Goal: Task Accomplishment & Management: Manage account settings

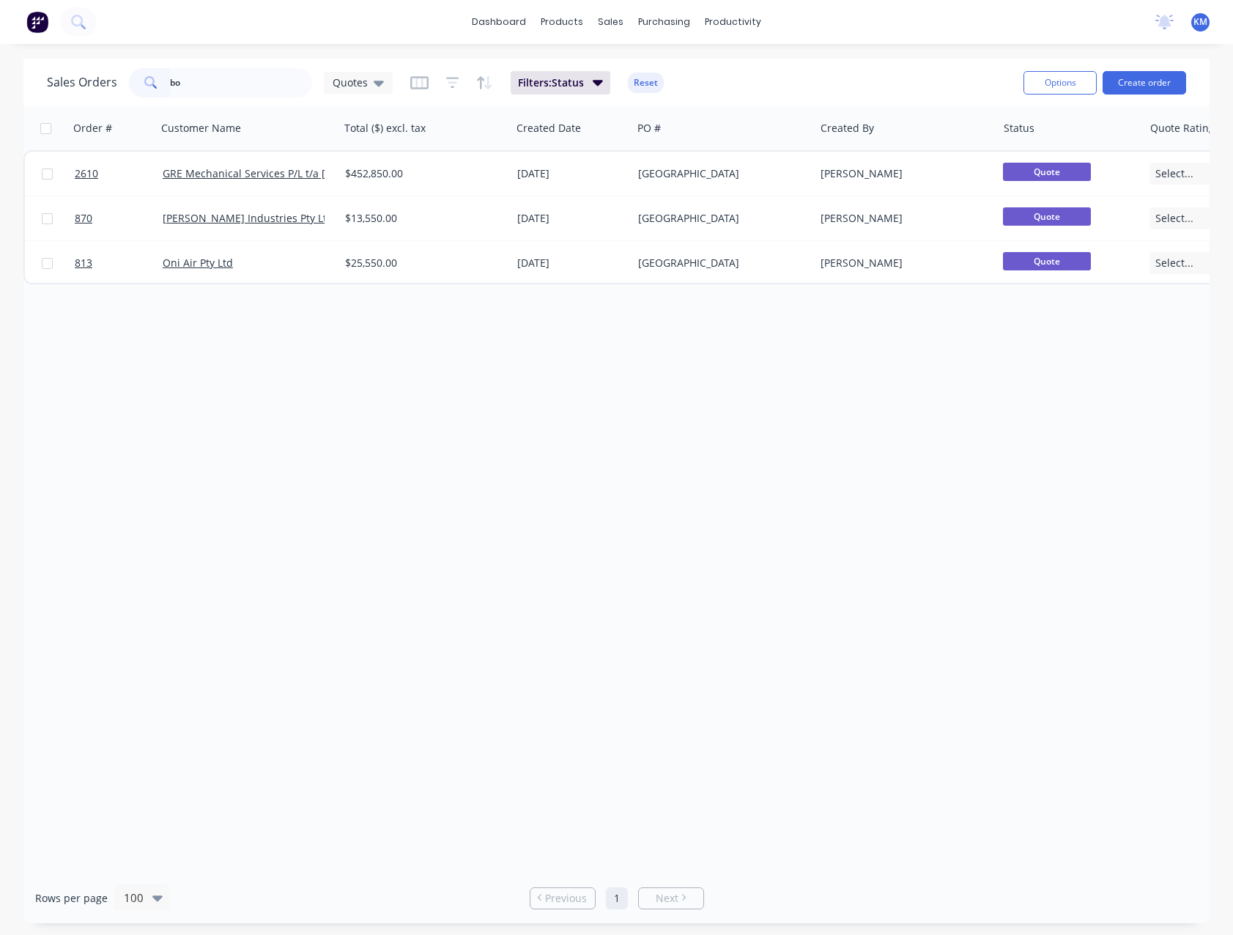
type input "b"
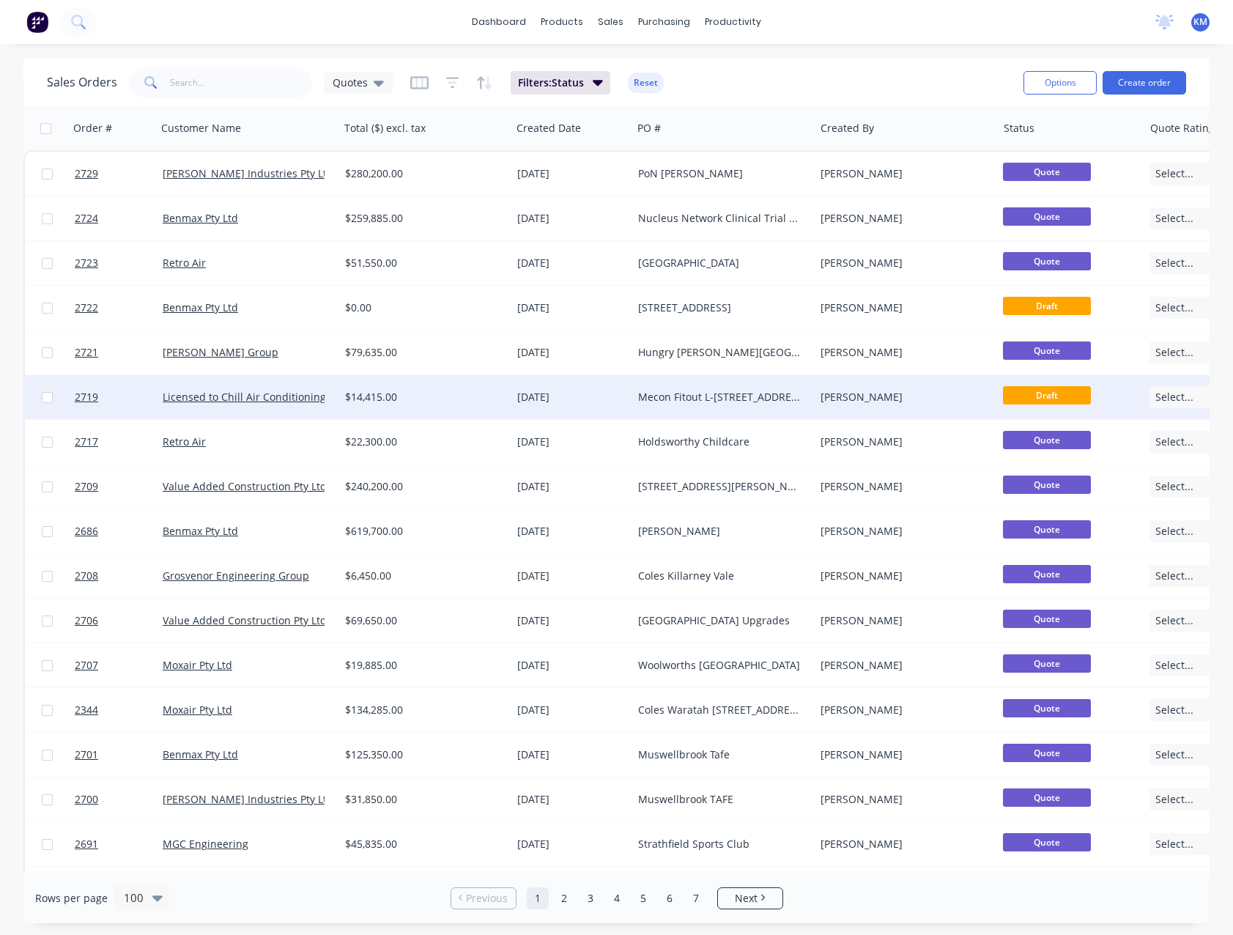
click at [661, 401] on div "Mecon Fitout L-[STREET_ADDRESS][PERSON_NAME]" at bounding box center [719, 397] width 163 height 15
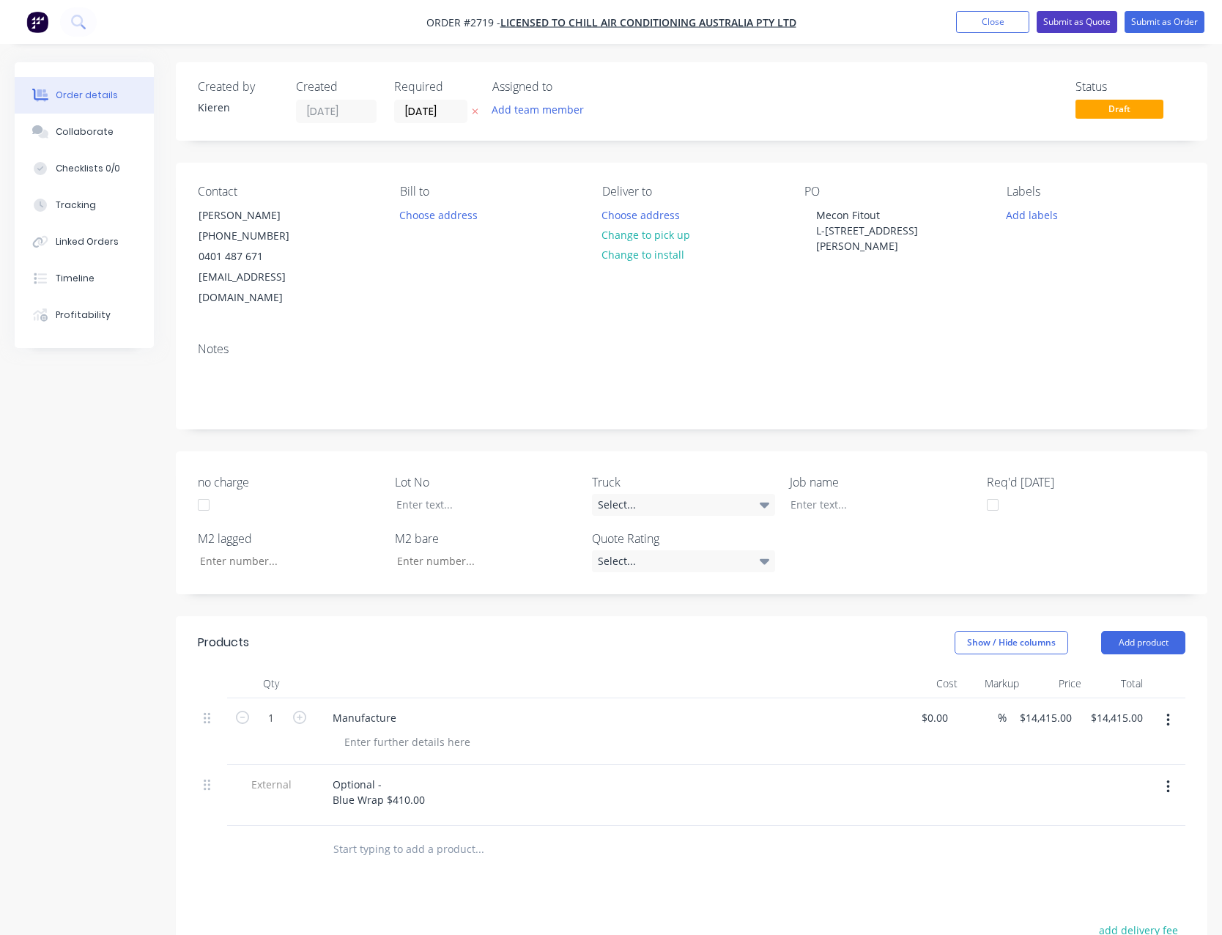
click at [1080, 21] on button "Submit as Quote" at bounding box center [1076, 22] width 81 height 22
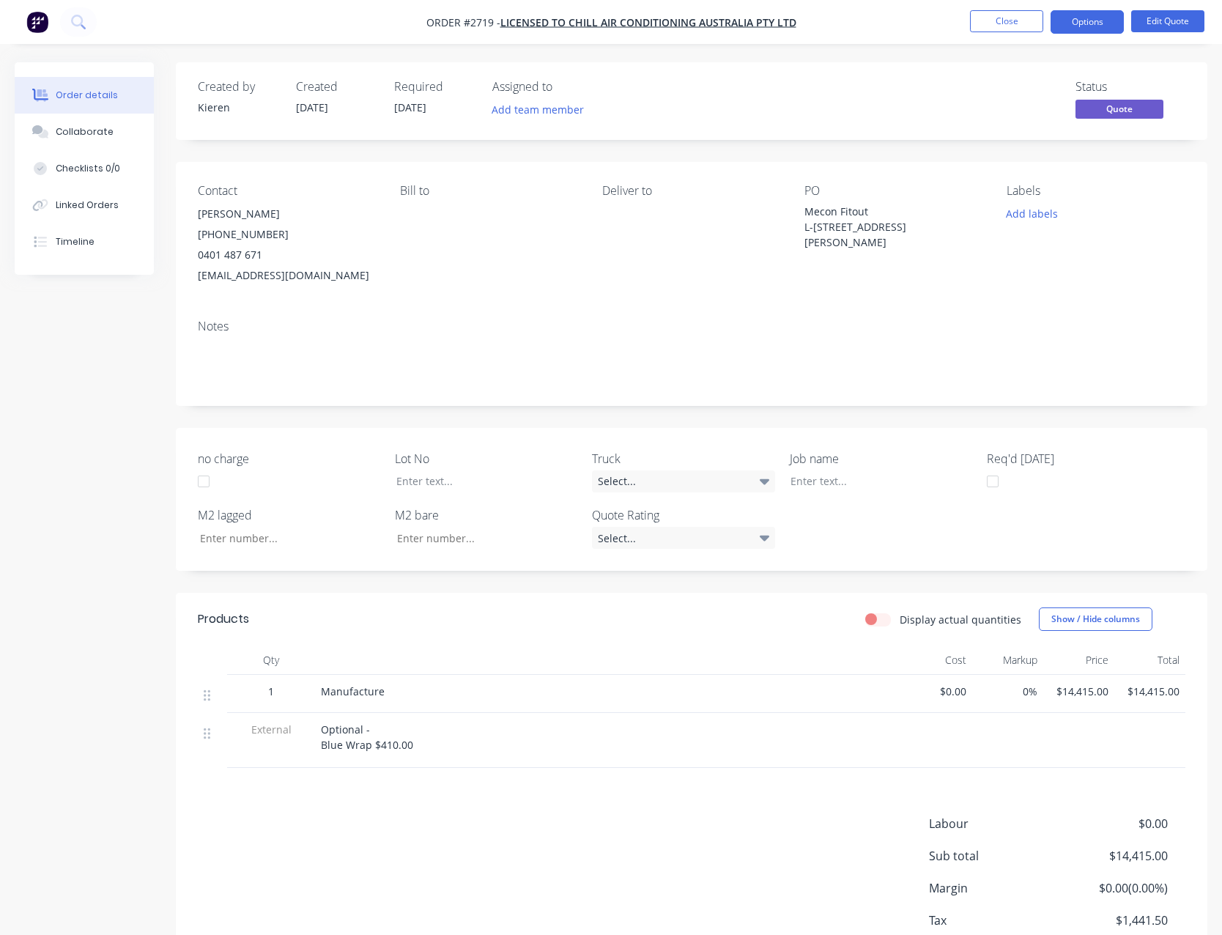
click at [1080, 21] on button "Options" at bounding box center [1086, 21] width 73 height 23
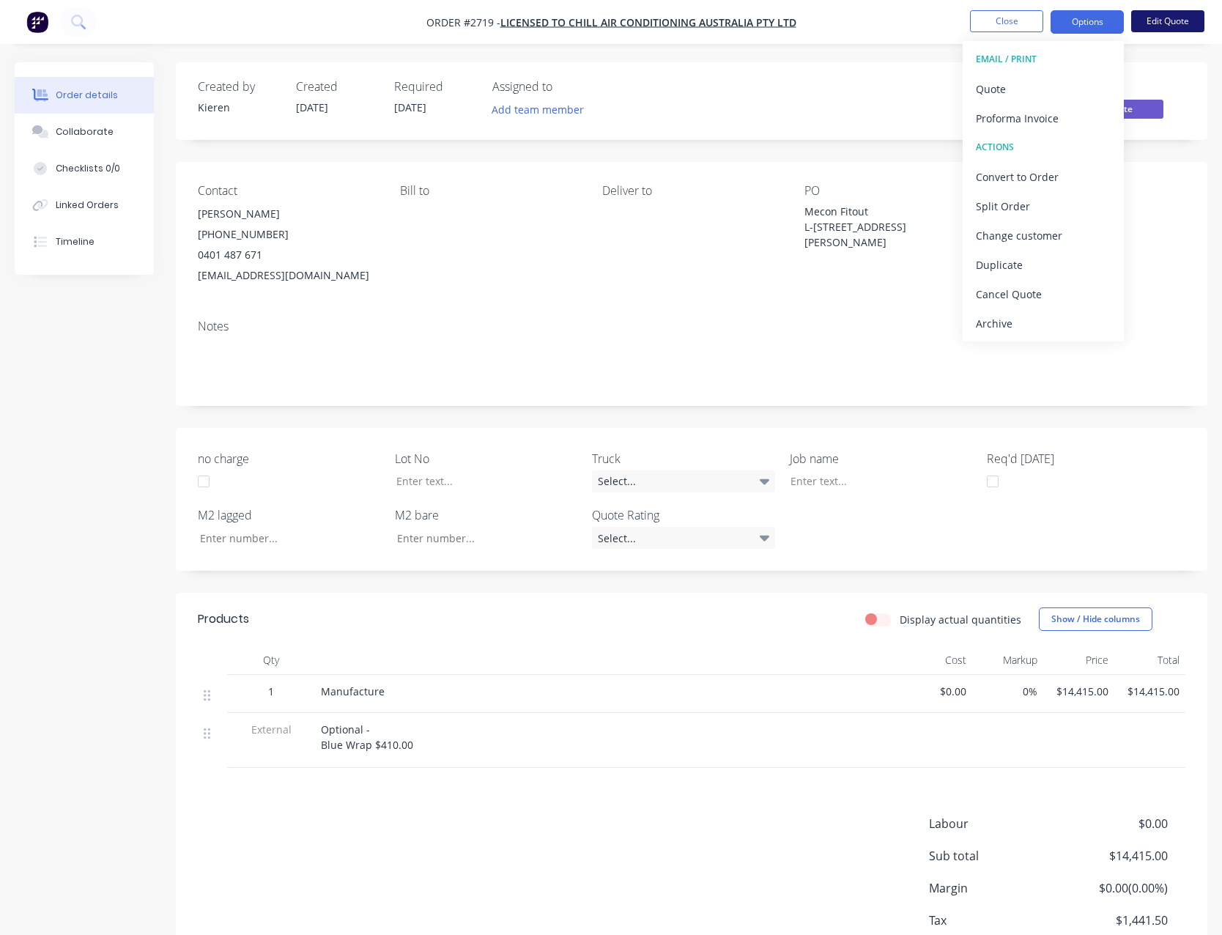
click at [1162, 24] on button "Edit Quote" at bounding box center [1167, 21] width 73 height 22
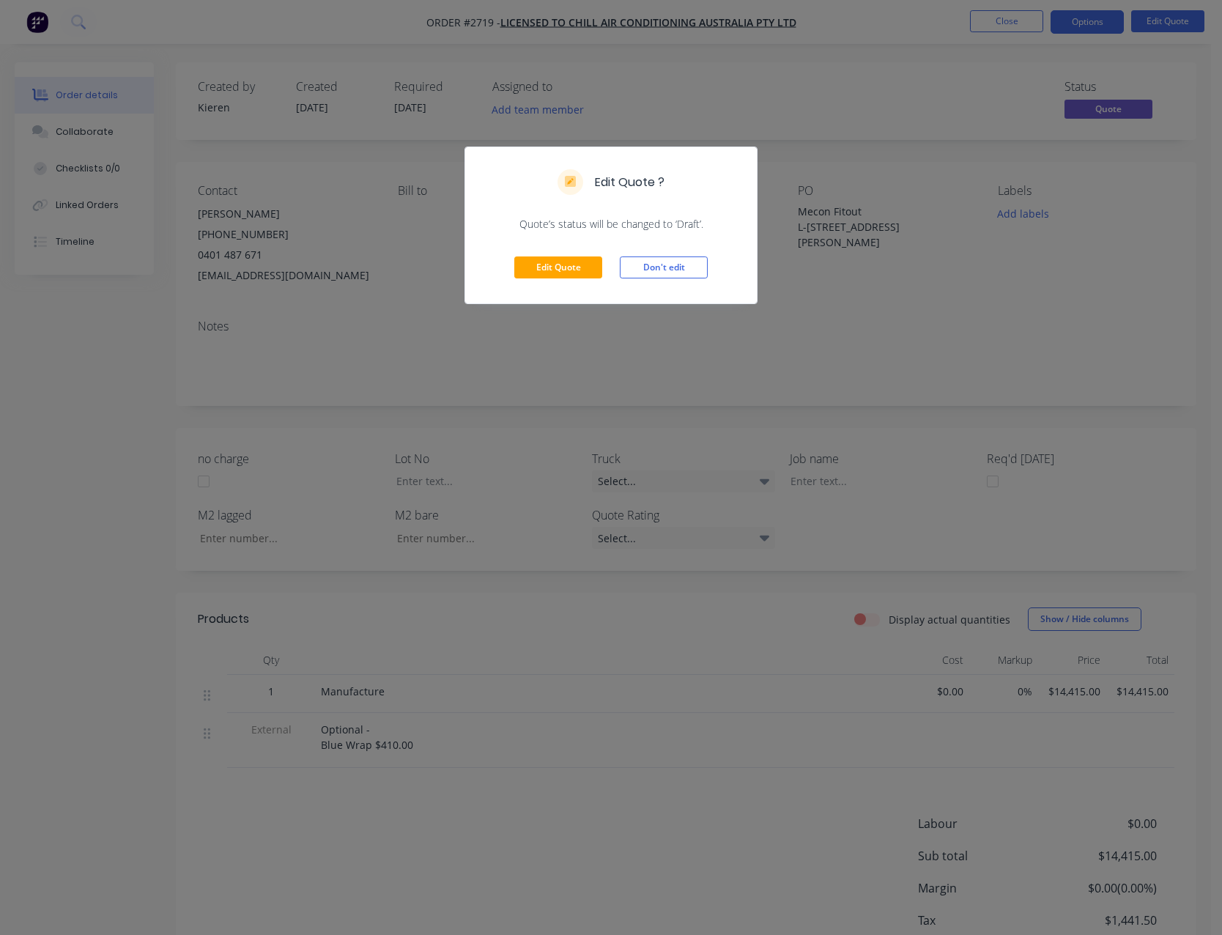
click at [590, 279] on div "Edit Quote Don't edit" at bounding box center [610, 267] width 291 height 72
click at [584, 264] on button "Edit Quote" at bounding box center [558, 267] width 88 height 22
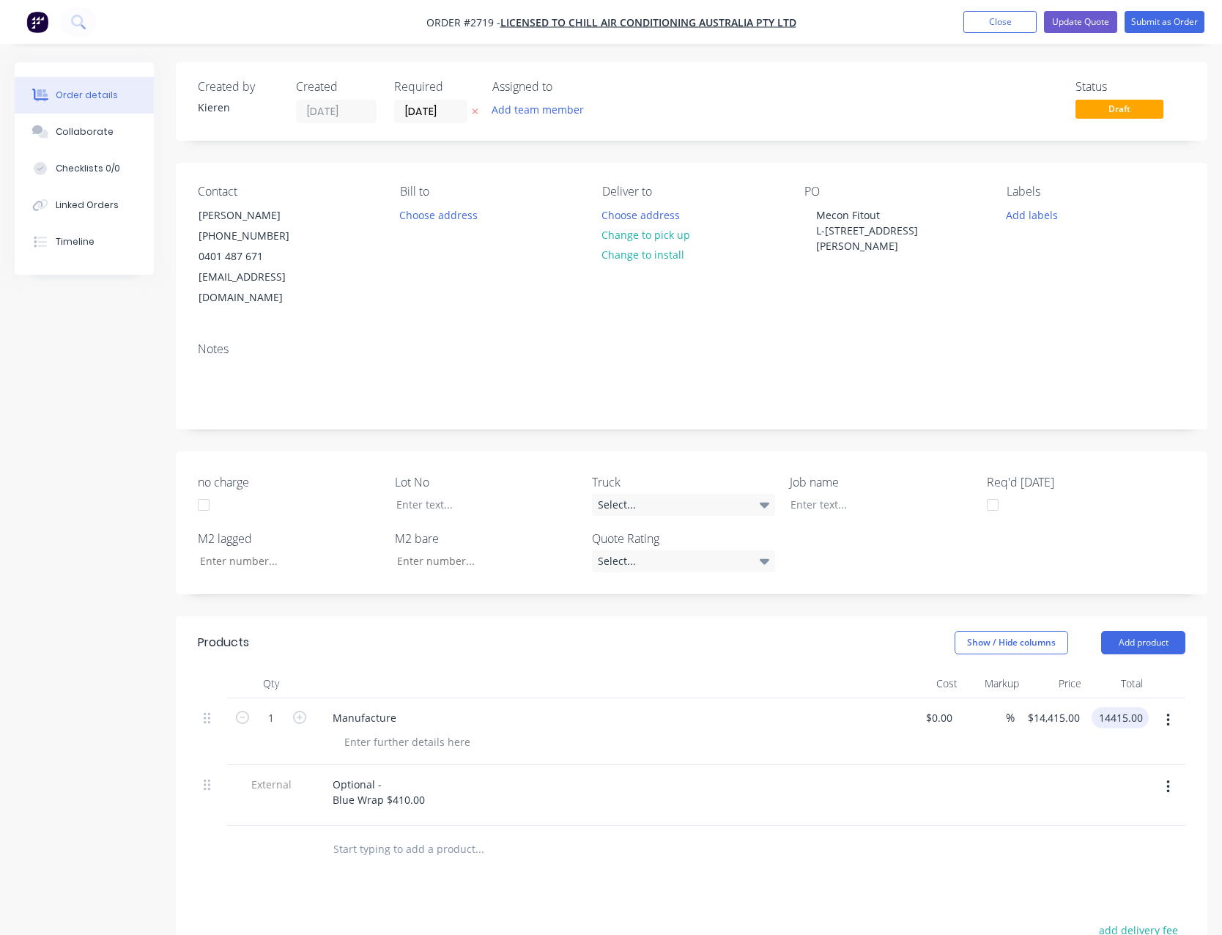
click at [1134, 707] on input "14415.00" at bounding box center [1122, 717] width 51 height 21
type input "15315.00"
type input "$15,315.00"
click at [1008, 765] on div at bounding box center [994, 795] width 62 height 61
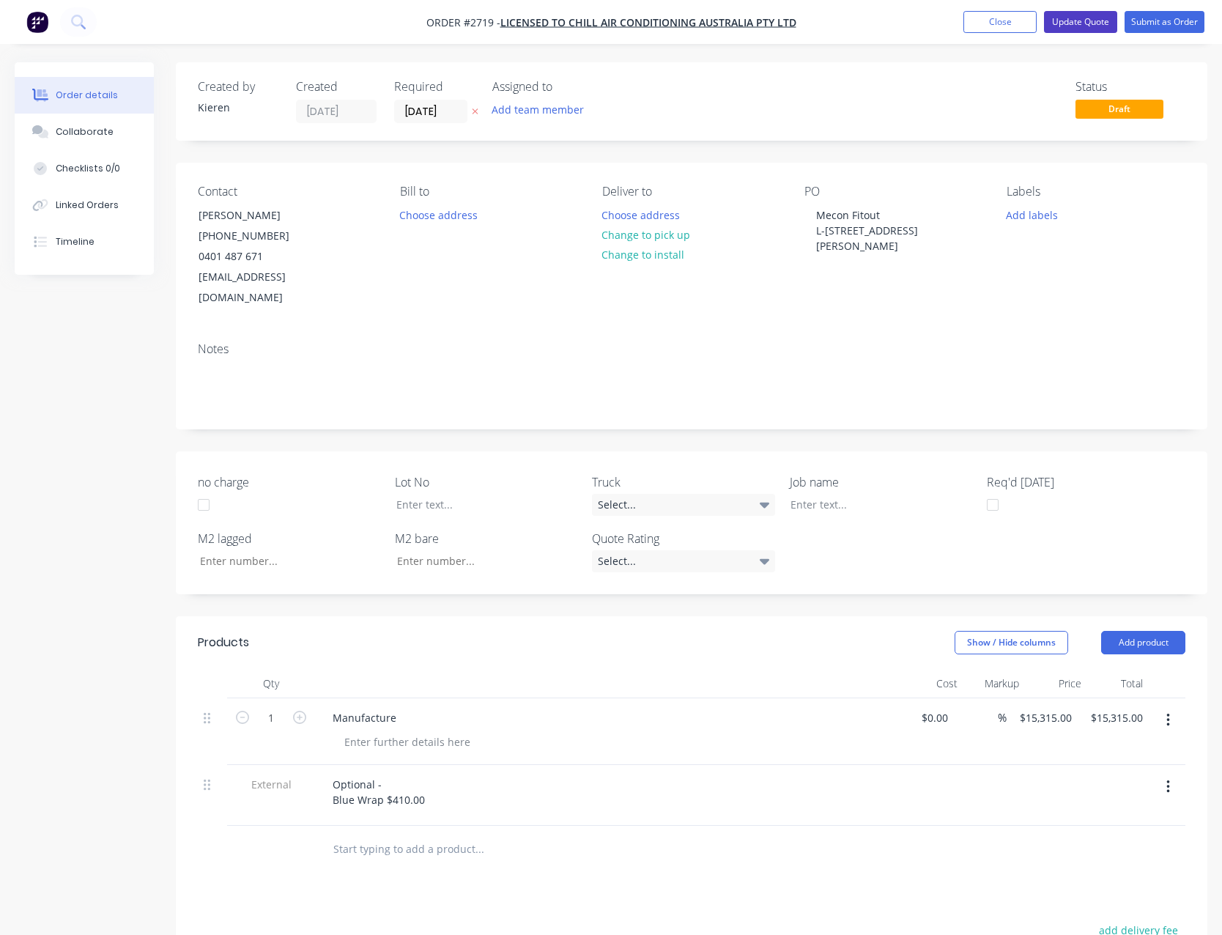
click at [1075, 18] on button "Update Quote" at bounding box center [1080, 22] width 73 height 22
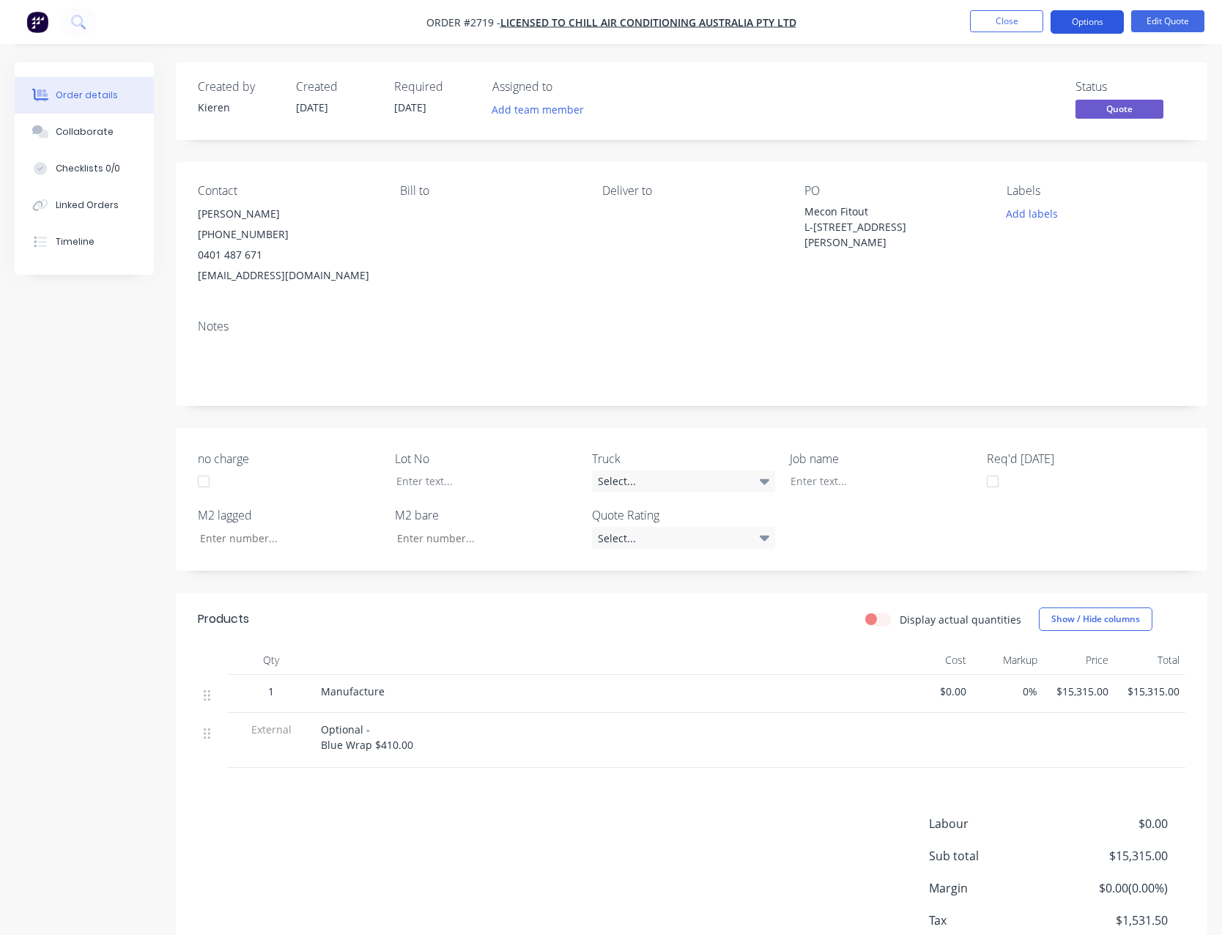
click at [1077, 20] on button "Options" at bounding box center [1086, 21] width 73 height 23
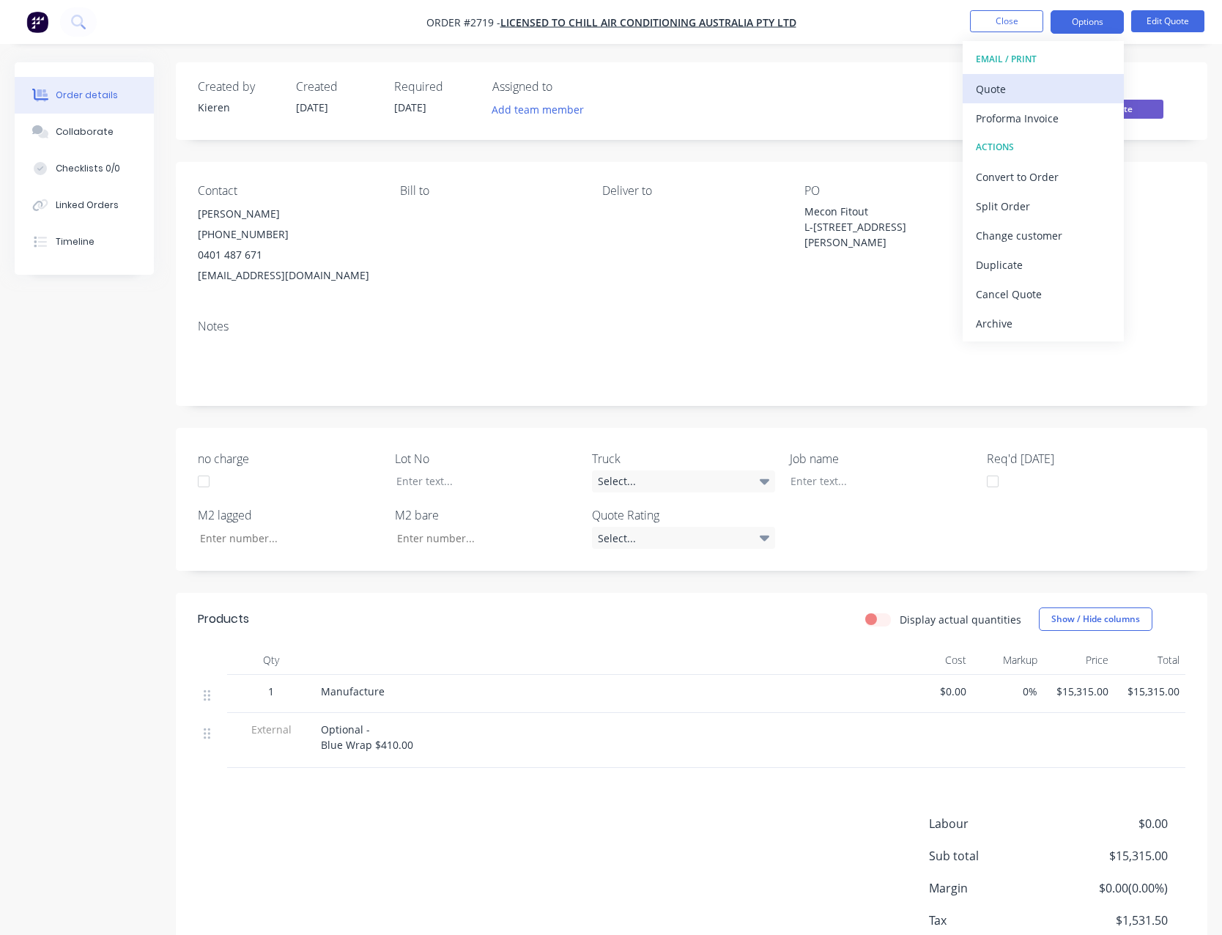
click at [1034, 74] on button "Quote" at bounding box center [1042, 88] width 161 height 29
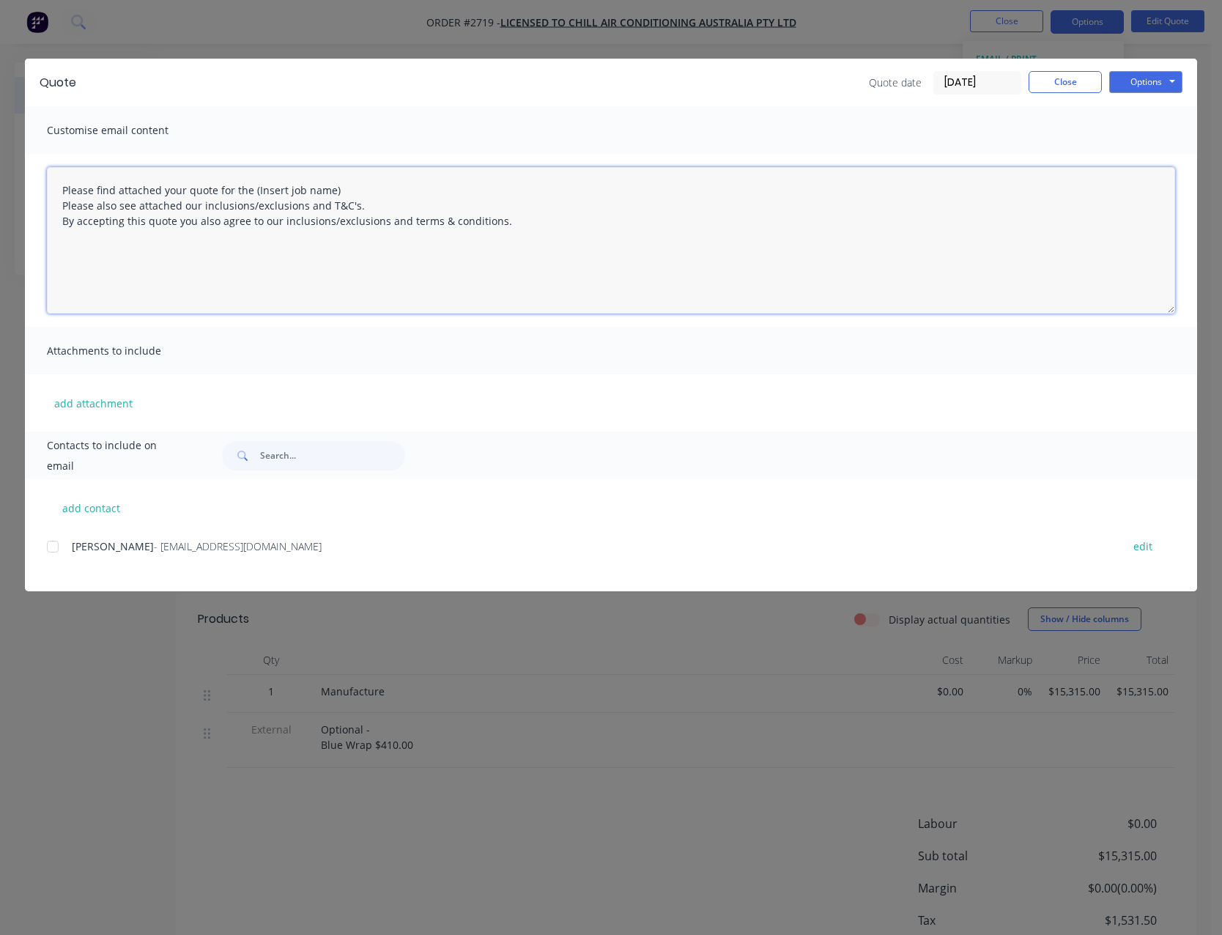
click at [352, 185] on textarea "Please find attached your quote for the (Insert job name) Please also see attac…" at bounding box center [611, 240] width 1128 height 146
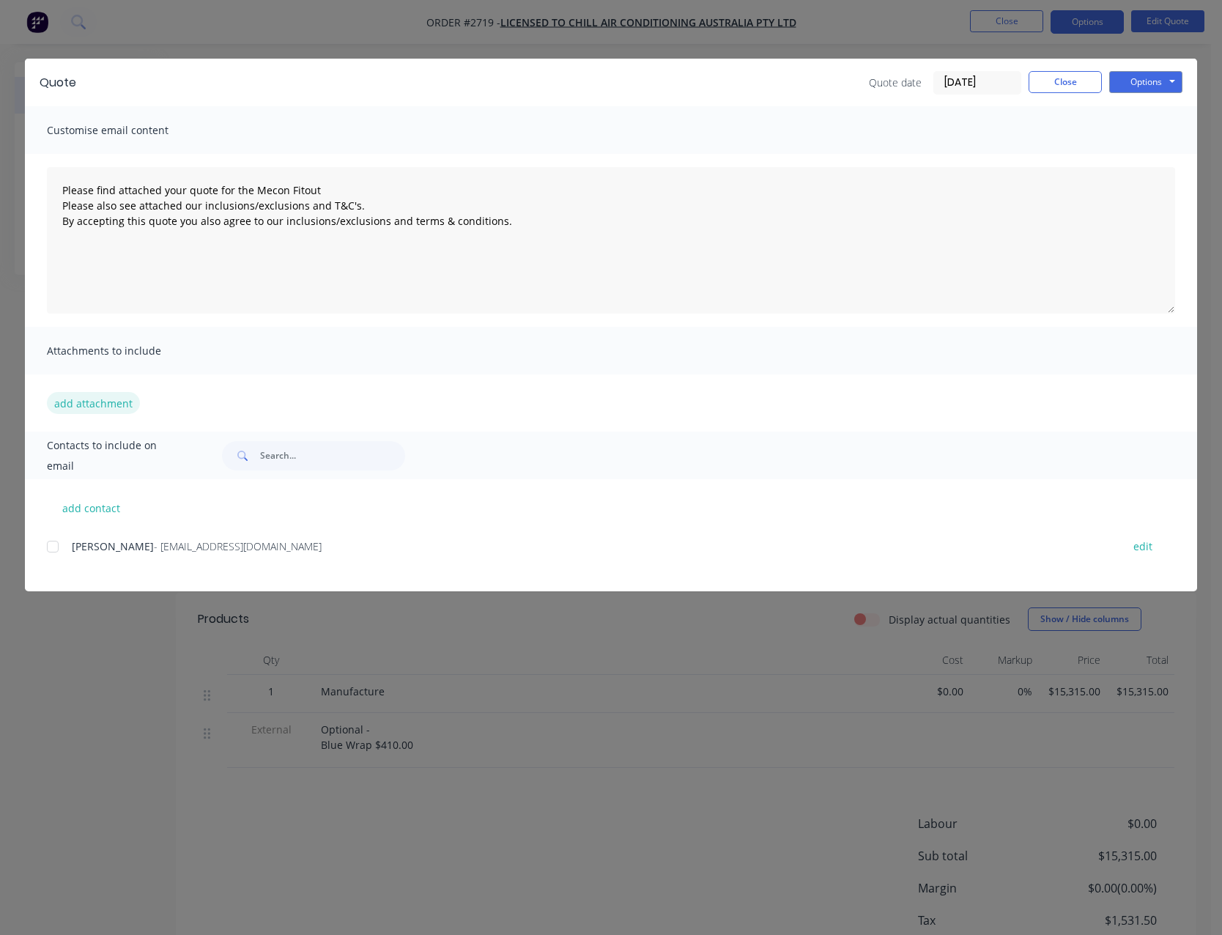
click at [112, 401] on button "add attachment" at bounding box center [93, 403] width 93 height 22
click at [100, 402] on button "add attachment" at bounding box center [93, 403] width 93 height 22
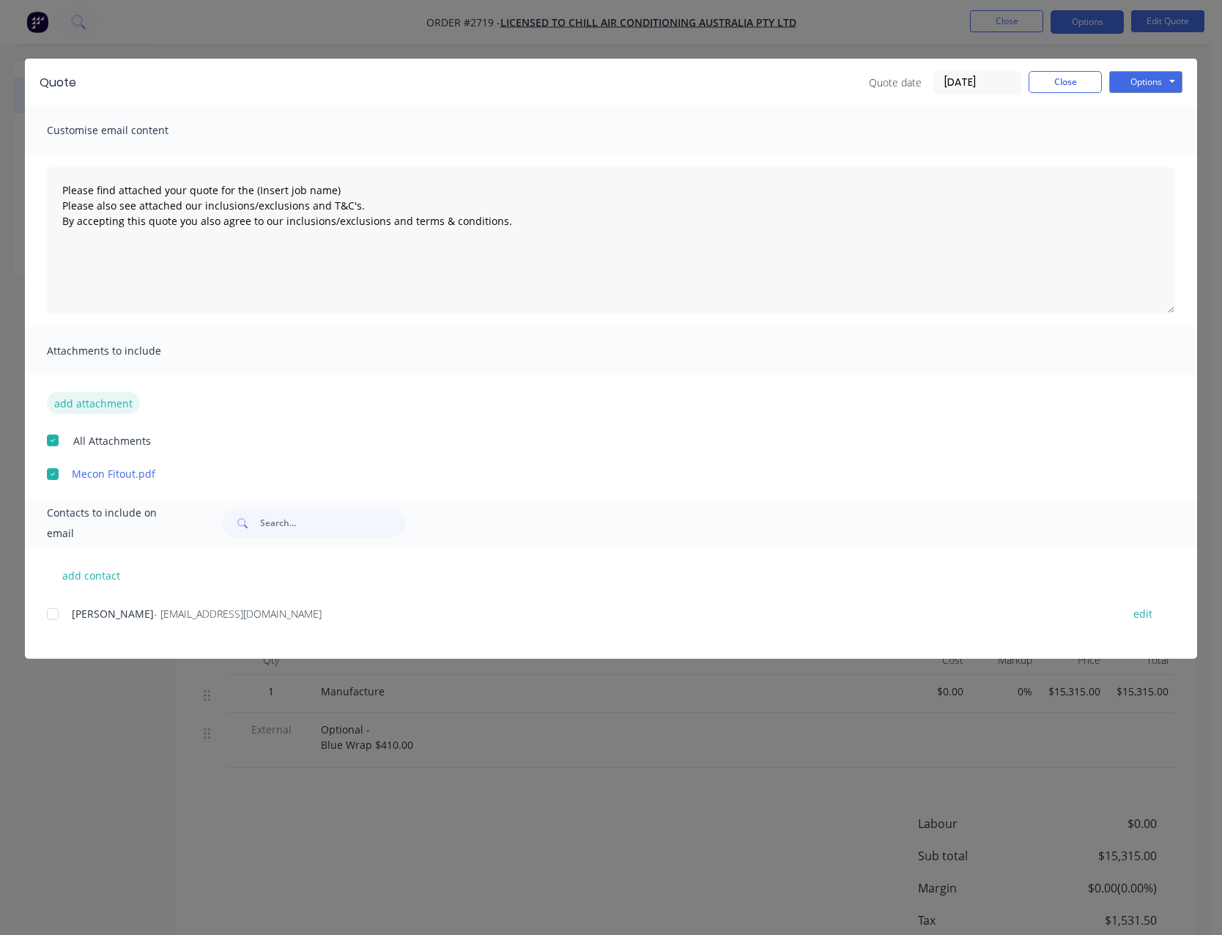
click at [107, 399] on button "add attachment" at bounding box center [93, 403] width 93 height 22
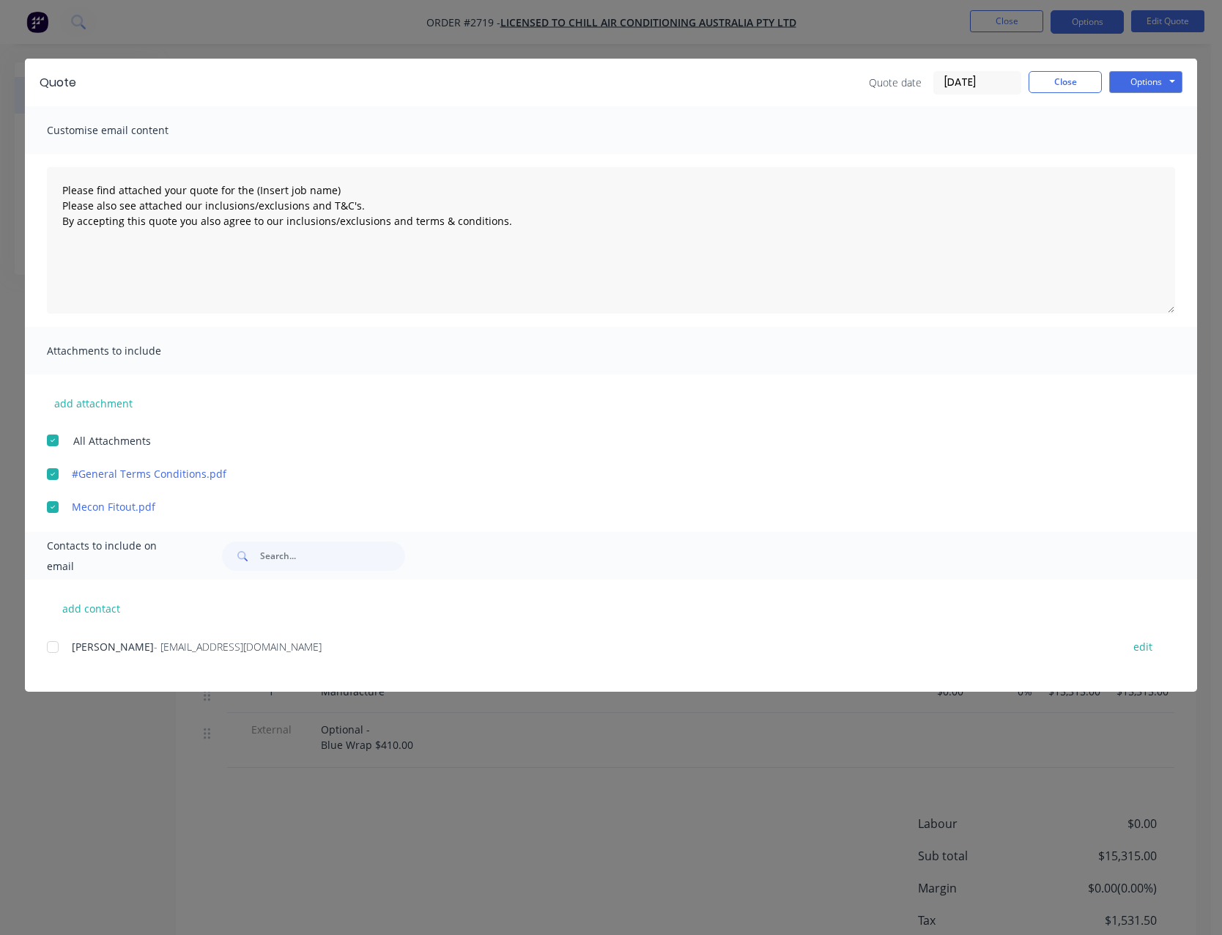
click at [56, 641] on div at bounding box center [52, 646] width 29 height 29
click at [1147, 72] on button "Options" at bounding box center [1145, 82] width 73 height 22
click at [1151, 152] on button "Email" at bounding box center [1156, 156] width 94 height 24
type textarea "Please find attached your quote for the (Insert job name) Please also see attac…"
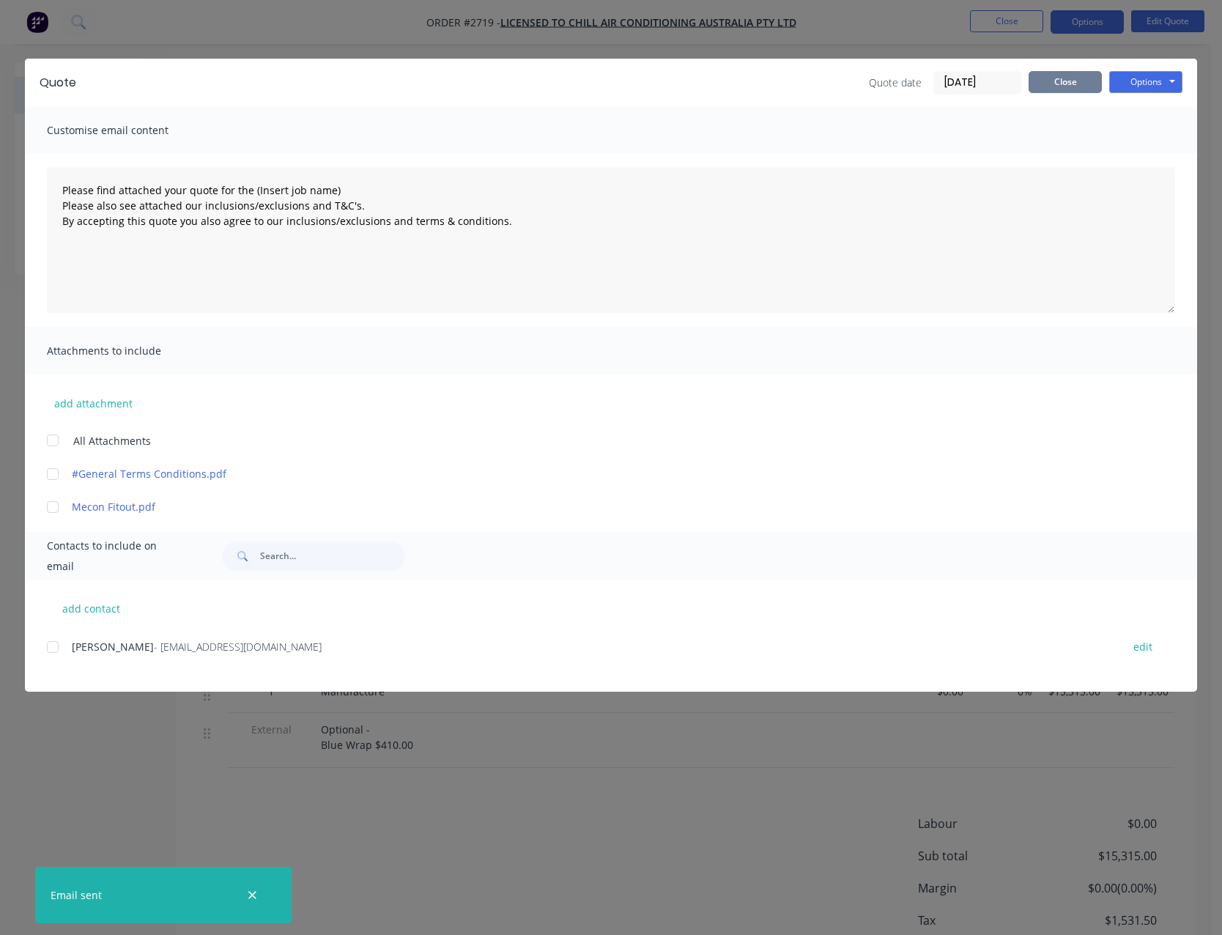
click at [1036, 83] on button "Close" at bounding box center [1064, 82] width 73 height 22
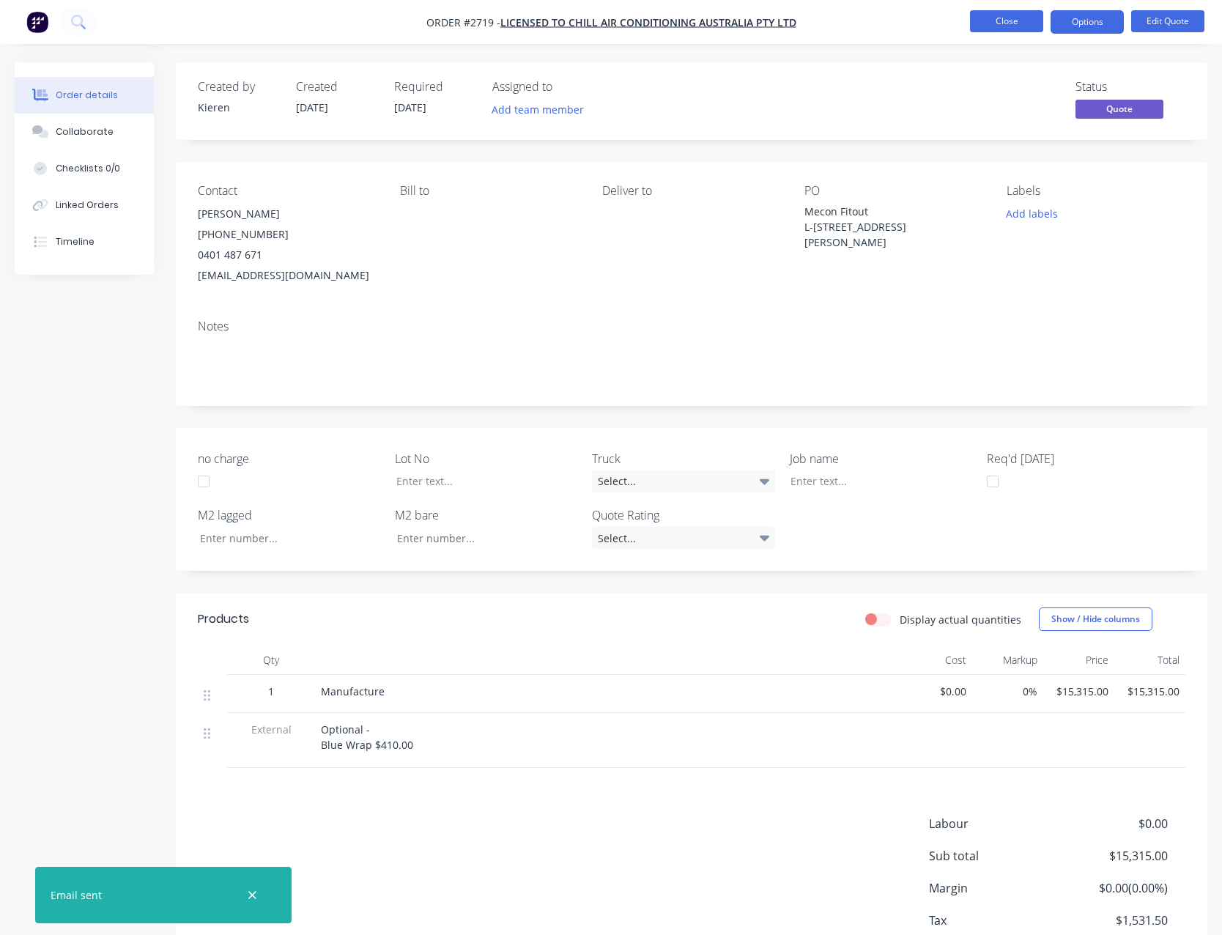
click at [1003, 25] on button "Close" at bounding box center [1006, 21] width 73 height 22
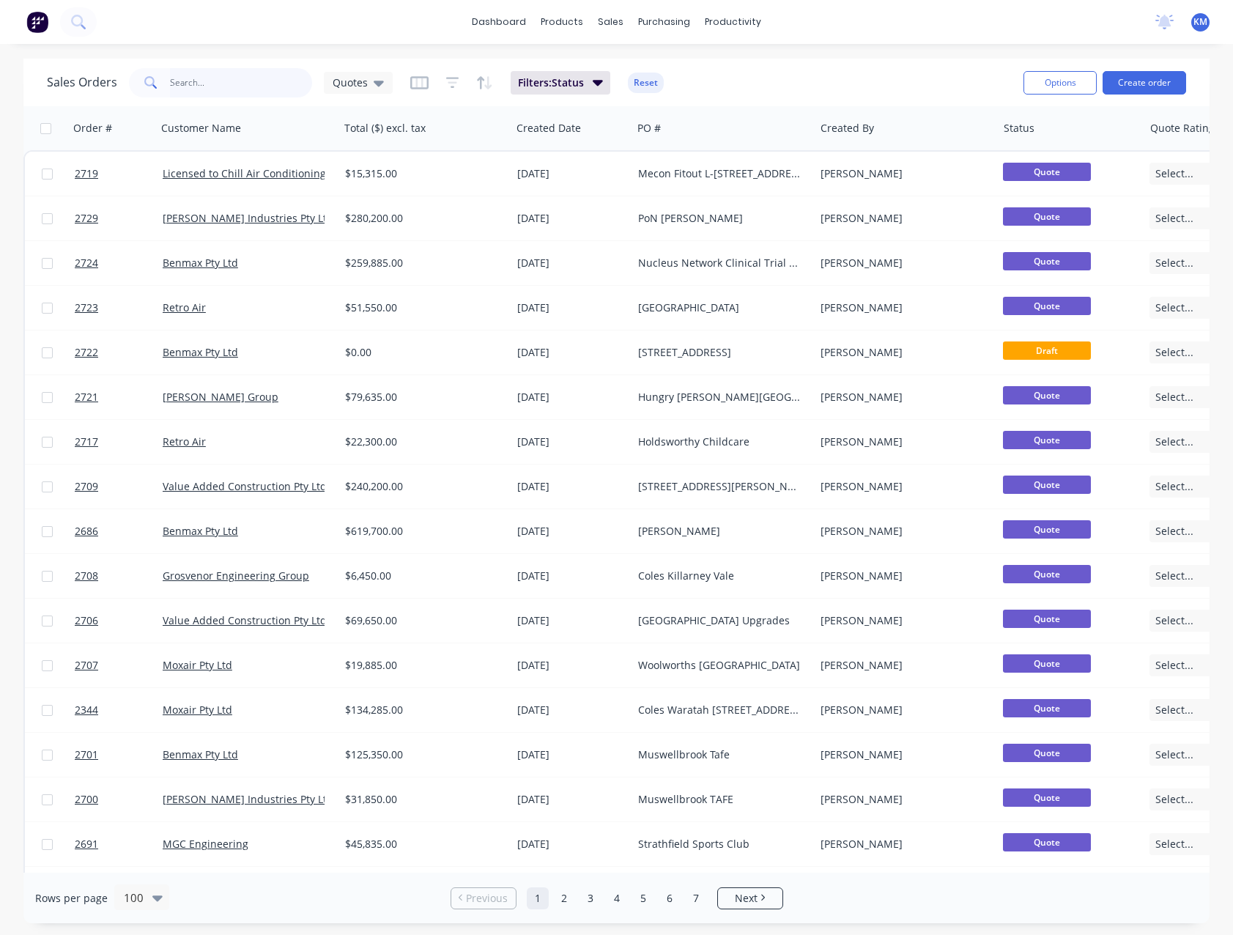
click at [227, 88] on input "text" at bounding box center [241, 82] width 143 height 29
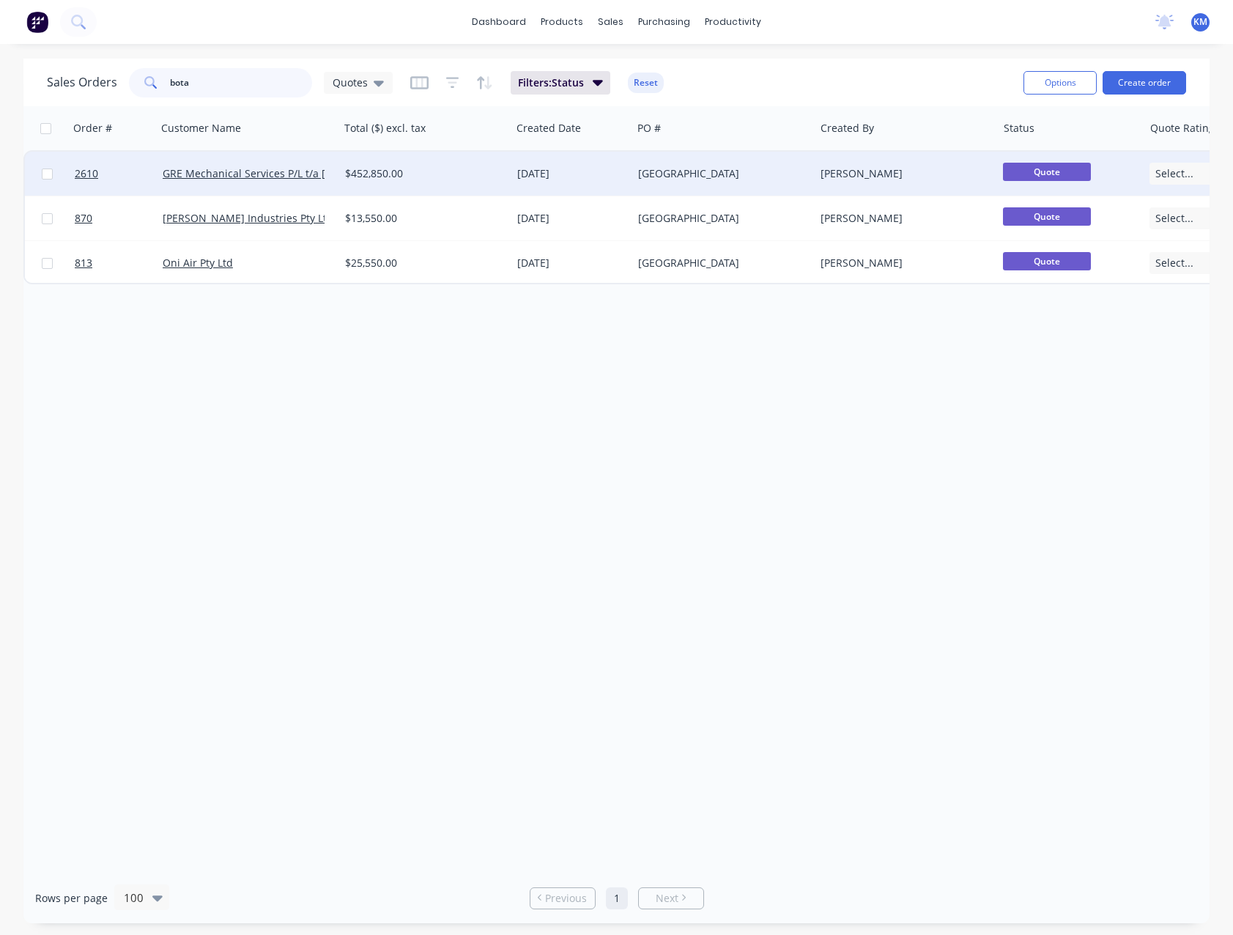
type input "bota"
click at [258, 184] on div "GRE Mechanical Services P/L t/a [PERSON_NAME] & [PERSON_NAME]" at bounding box center [248, 174] width 182 height 44
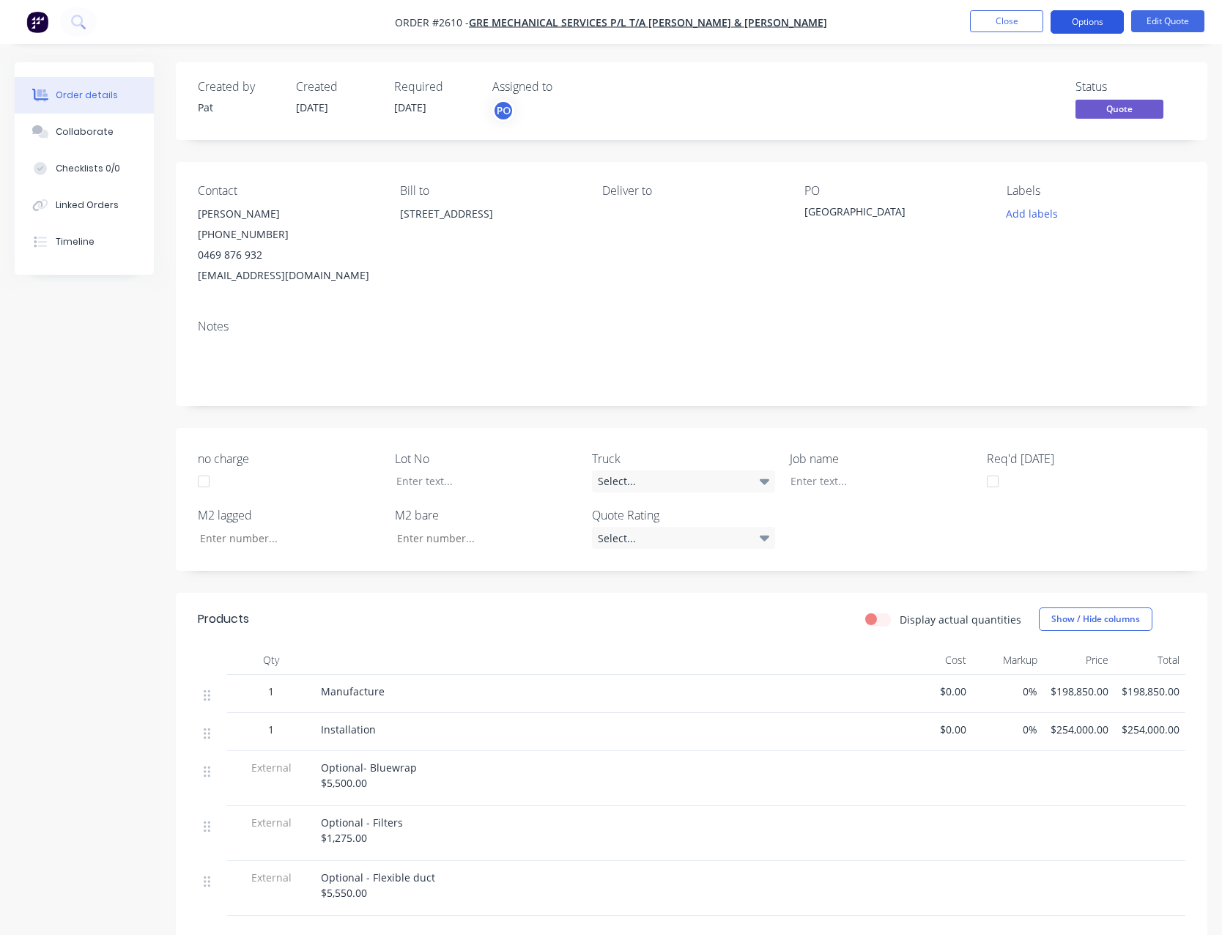
click at [1058, 27] on button "Options" at bounding box center [1086, 21] width 73 height 23
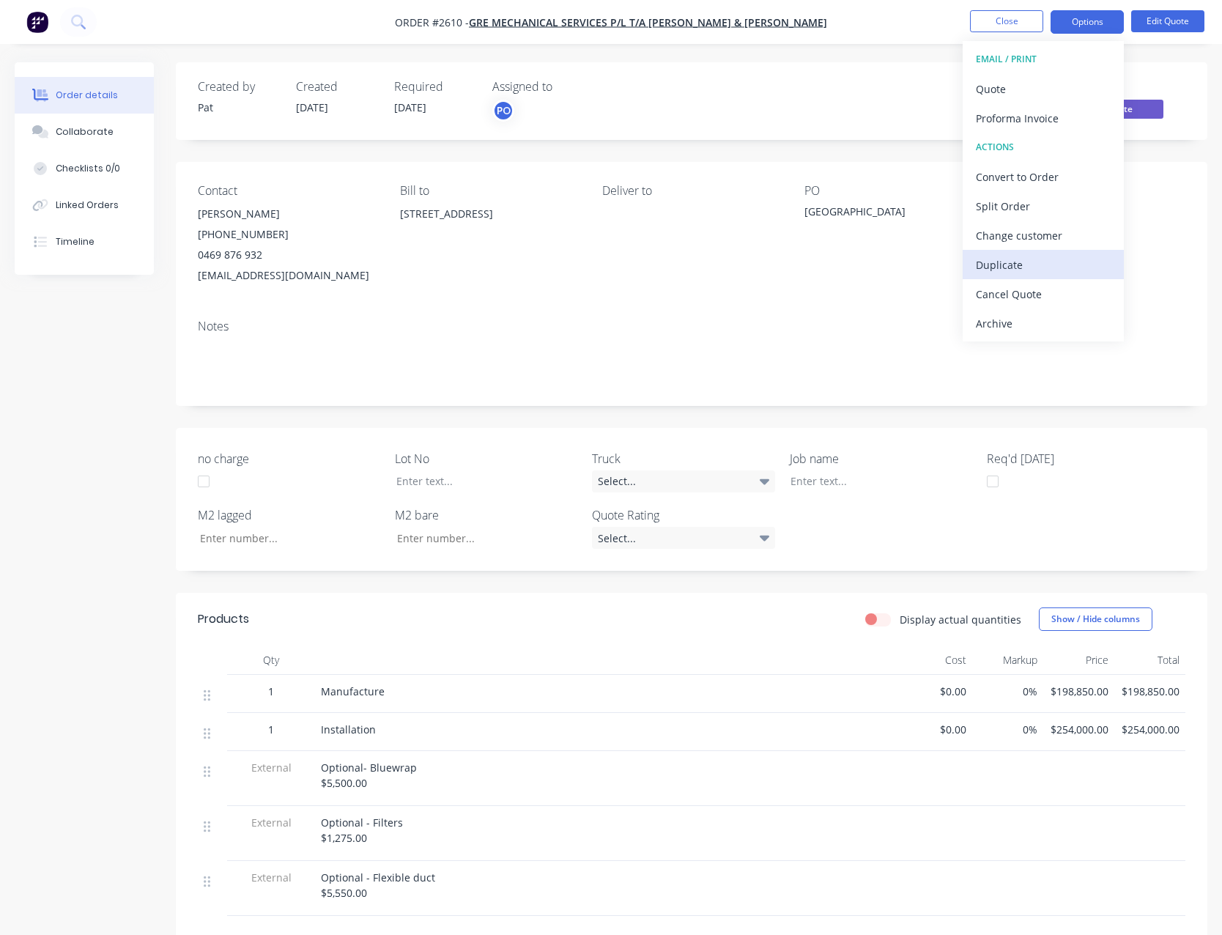
click at [1055, 256] on div "Duplicate" at bounding box center [1043, 264] width 135 height 21
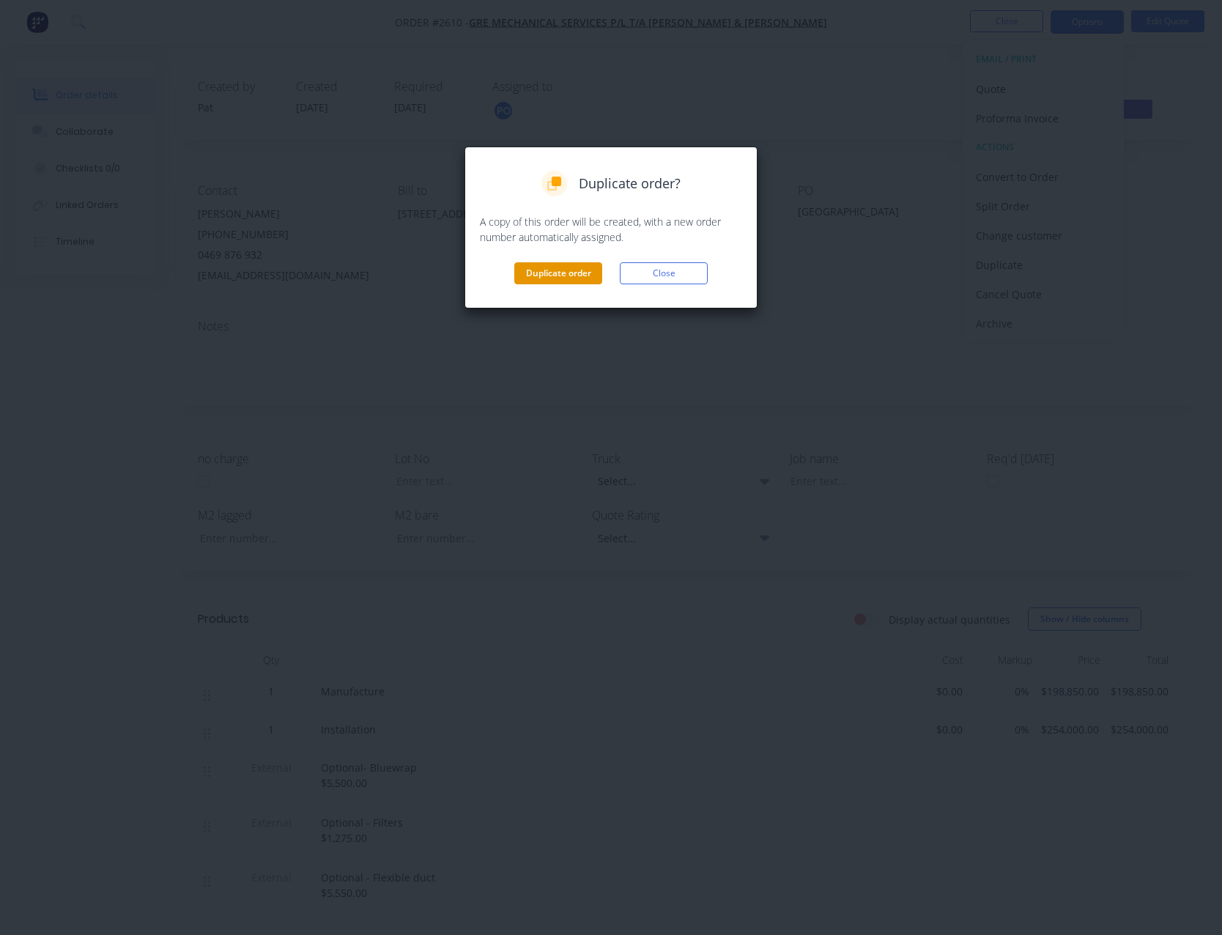
click at [580, 272] on button "Duplicate order" at bounding box center [558, 273] width 88 height 22
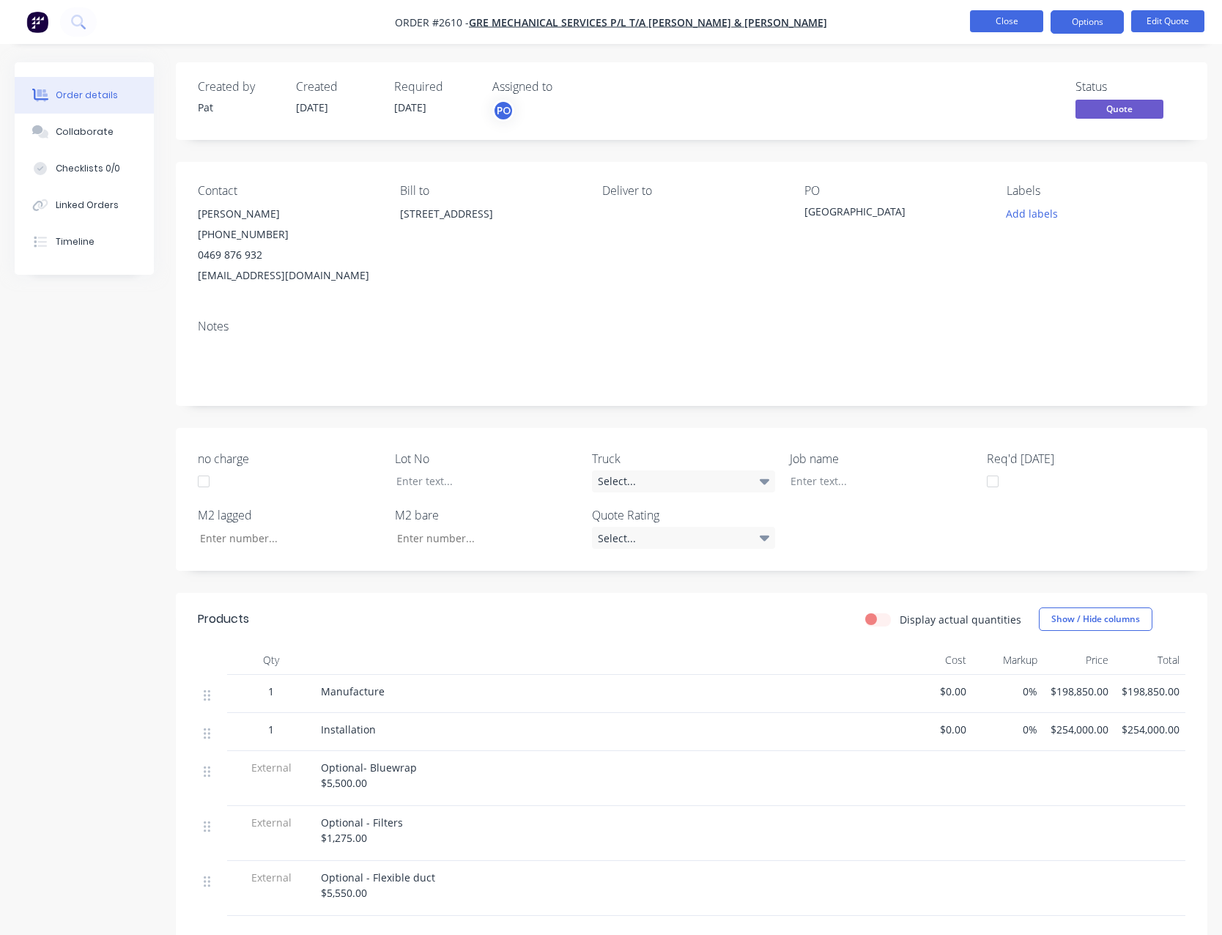
click at [986, 21] on button "Close" at bounding box center [1006, 21] width 73 height 22
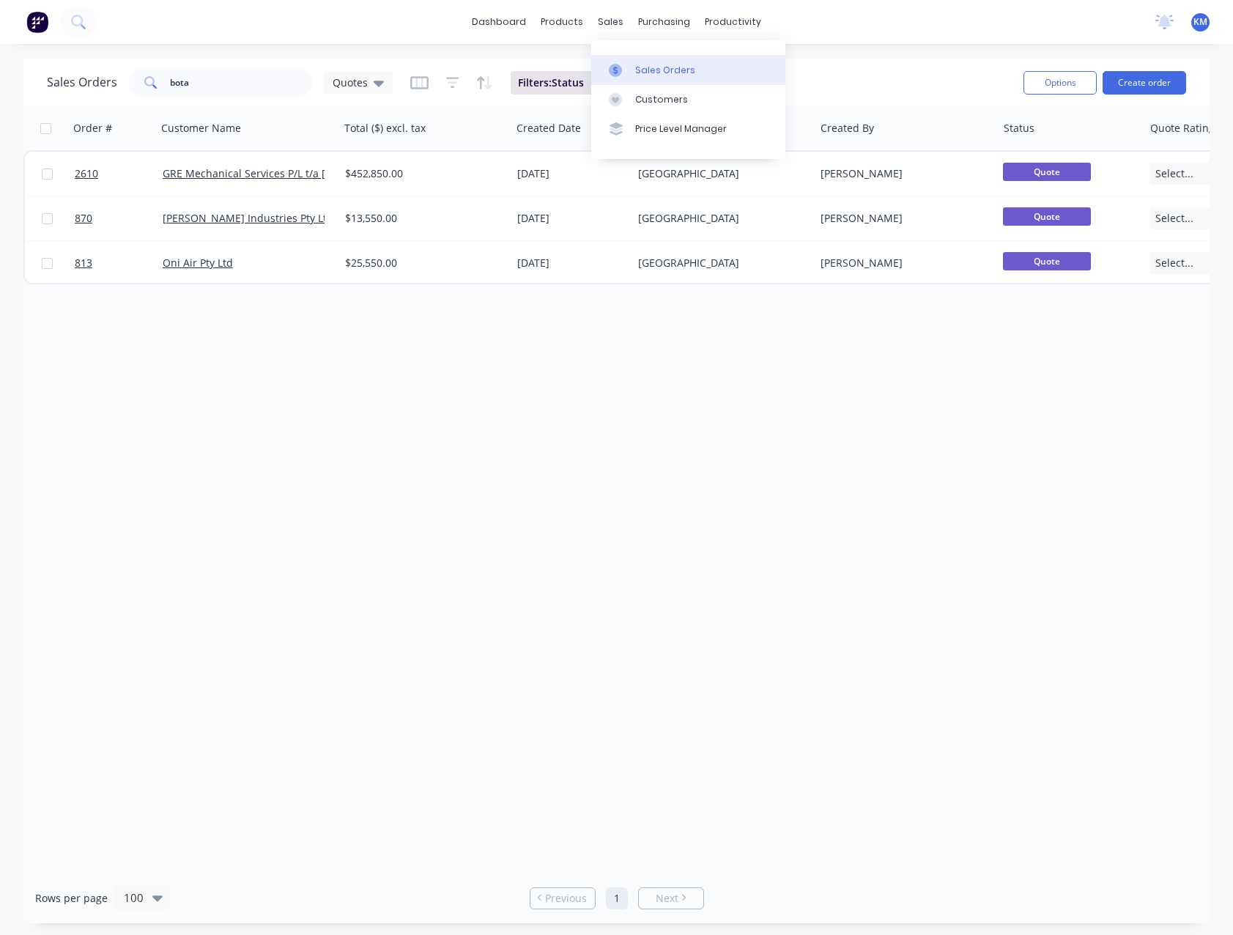
click at [650, 66] on div "Sales Orders" at bounding box center [665, 70] width 60 height 13
click at [209, 83] on input "bota" at bounding box center [241, 82] width 143 height 29
type input "b"
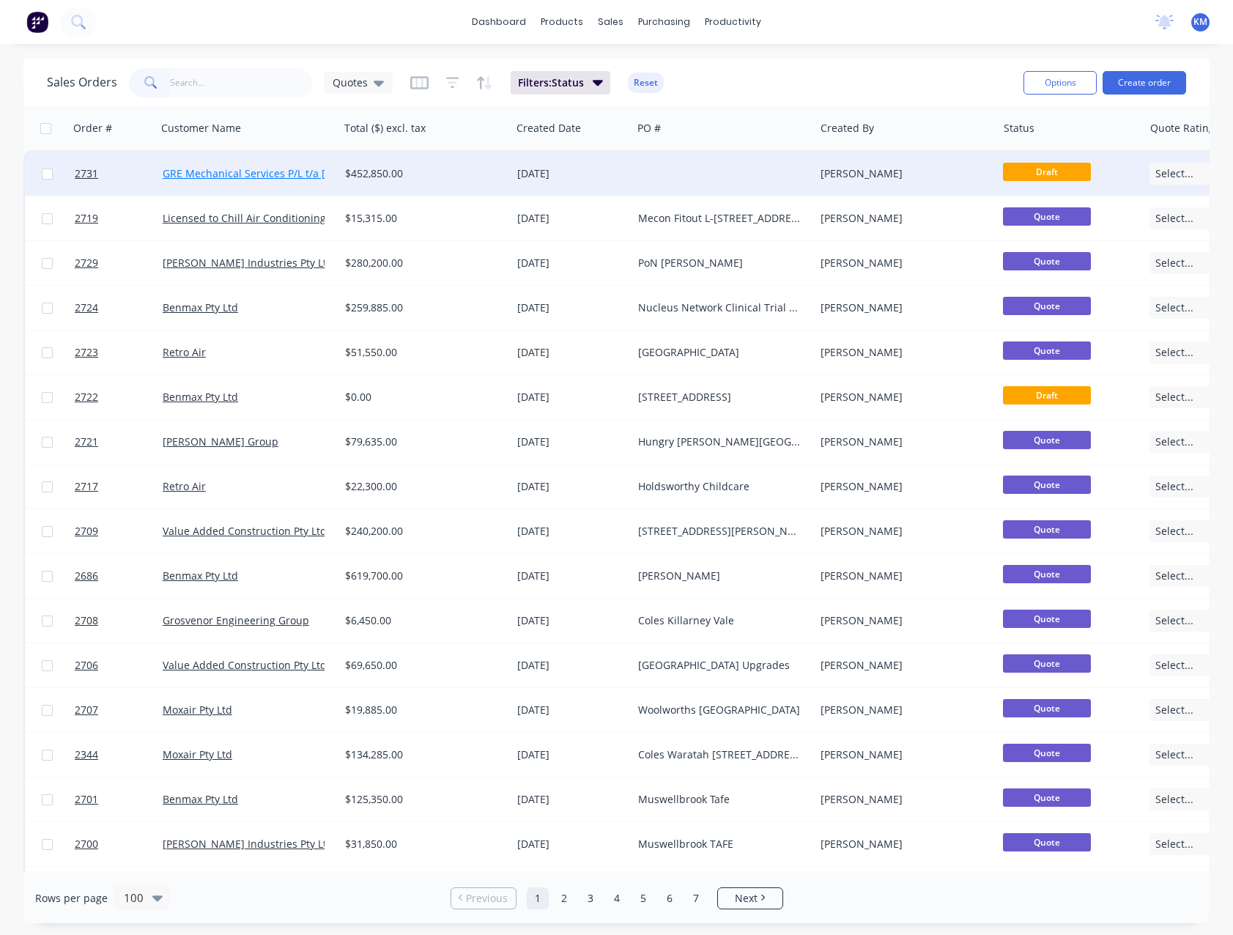
click at [305, 171] on link "GRE Mechanical Services P/L t/a [PERSON_NAME] & [PERSON_NAME]" at bounding box center [331, 173] width 336 height 14
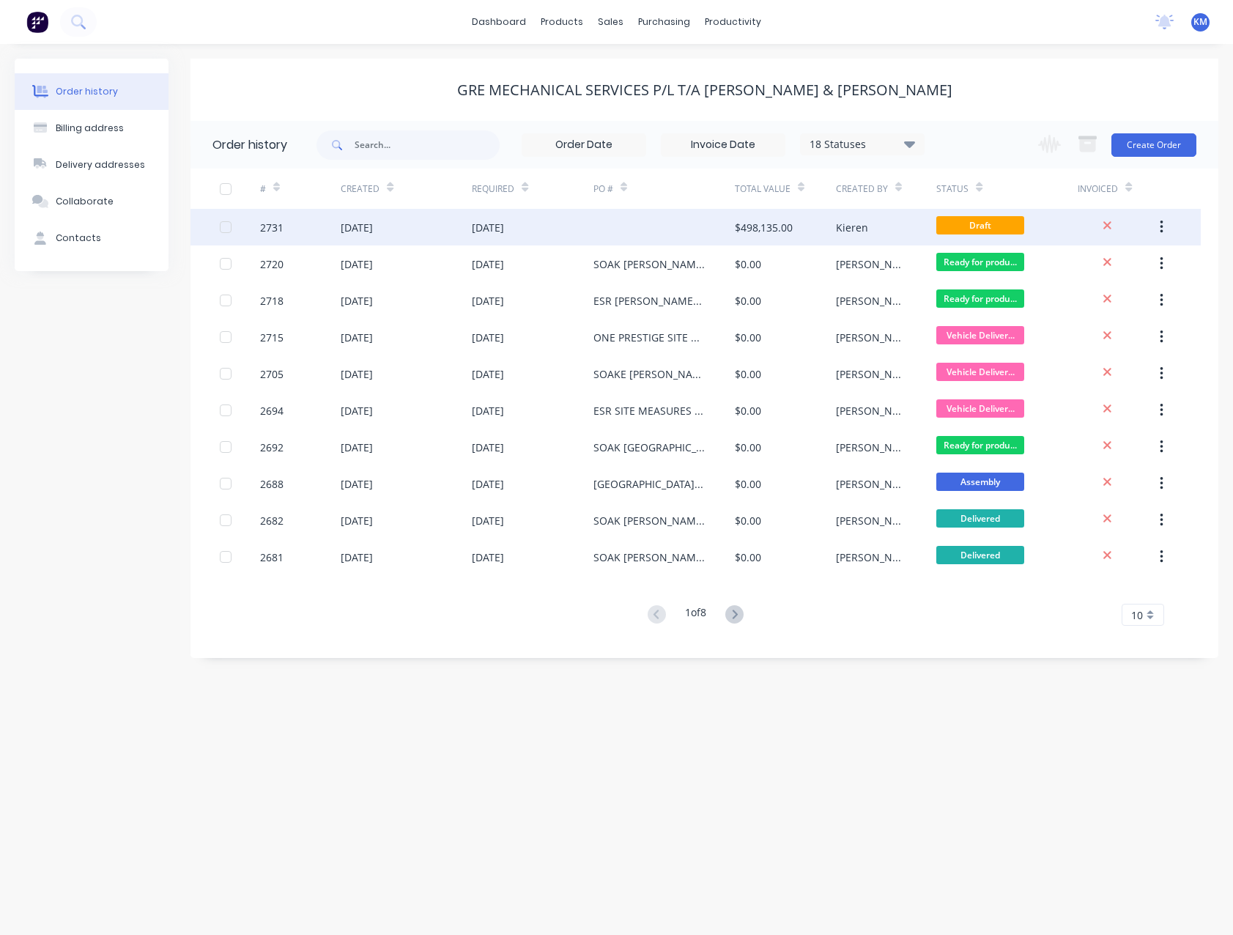
click at [562, 224] on div "[DATE]" at bounding box center [532, 227] width 121 height 37
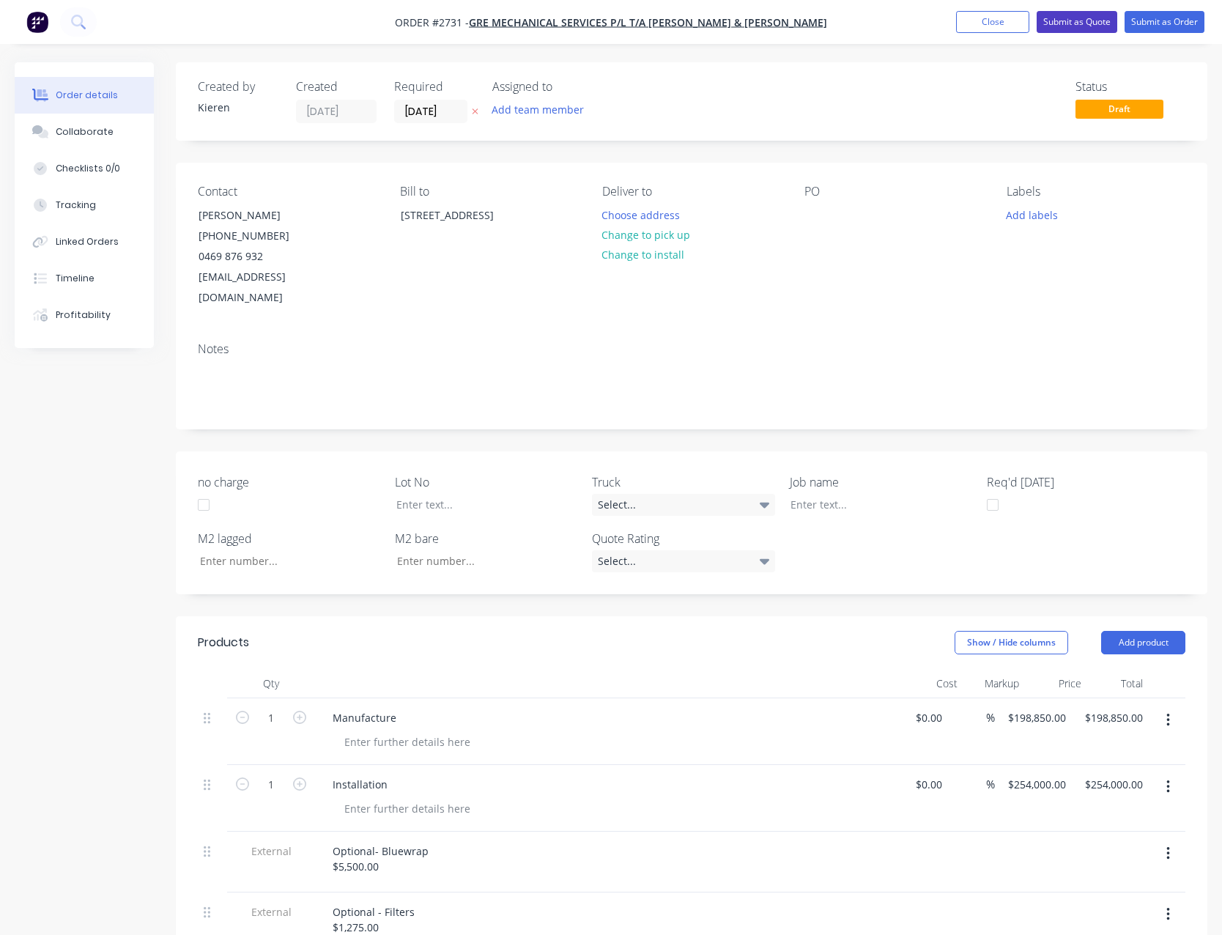
click at [1094, 32] on button "Submit as Quote" at bounding box center [1076, 22] width 81 height 22
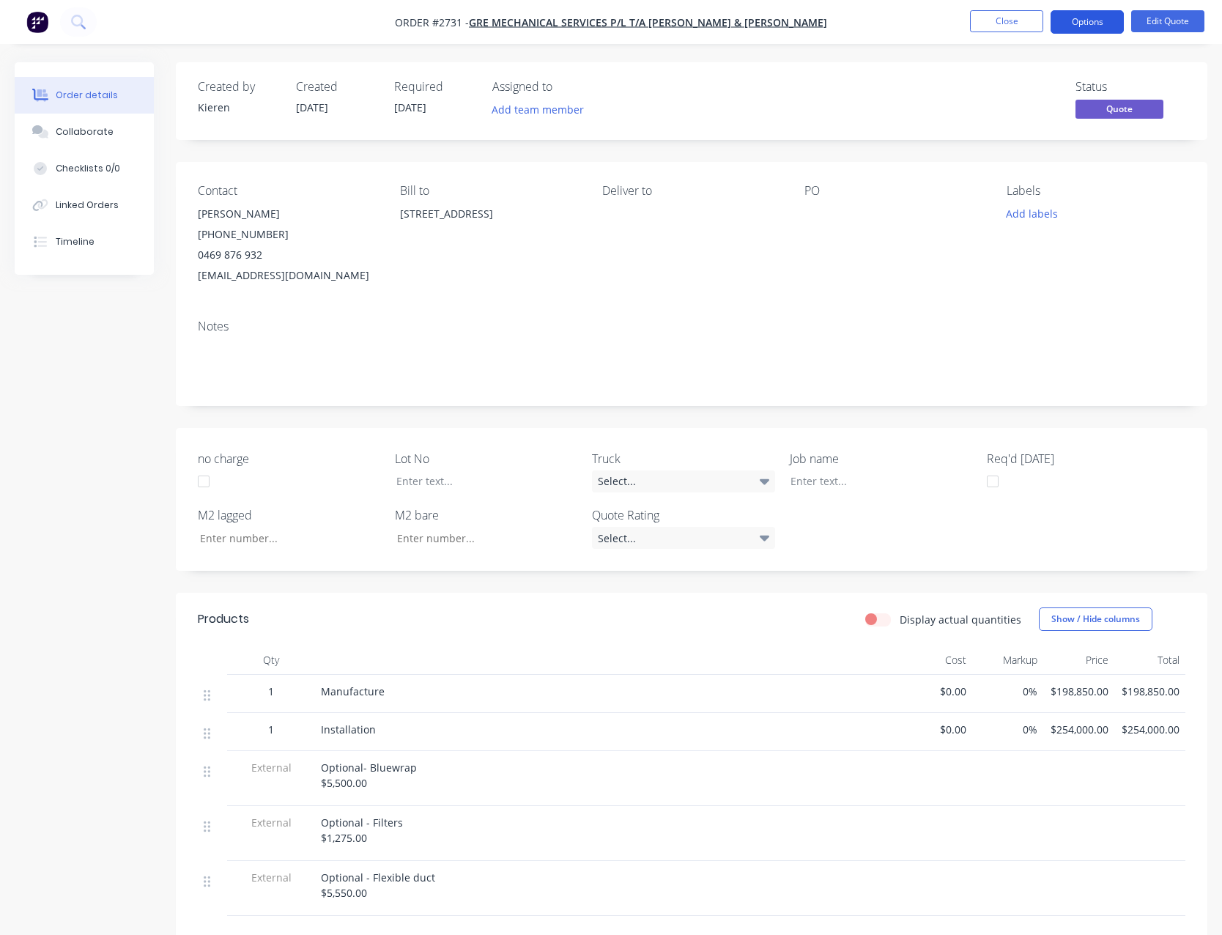
click at [1085, 25] on button "Options" at bounding box center [1086, 21] width 73 height 23
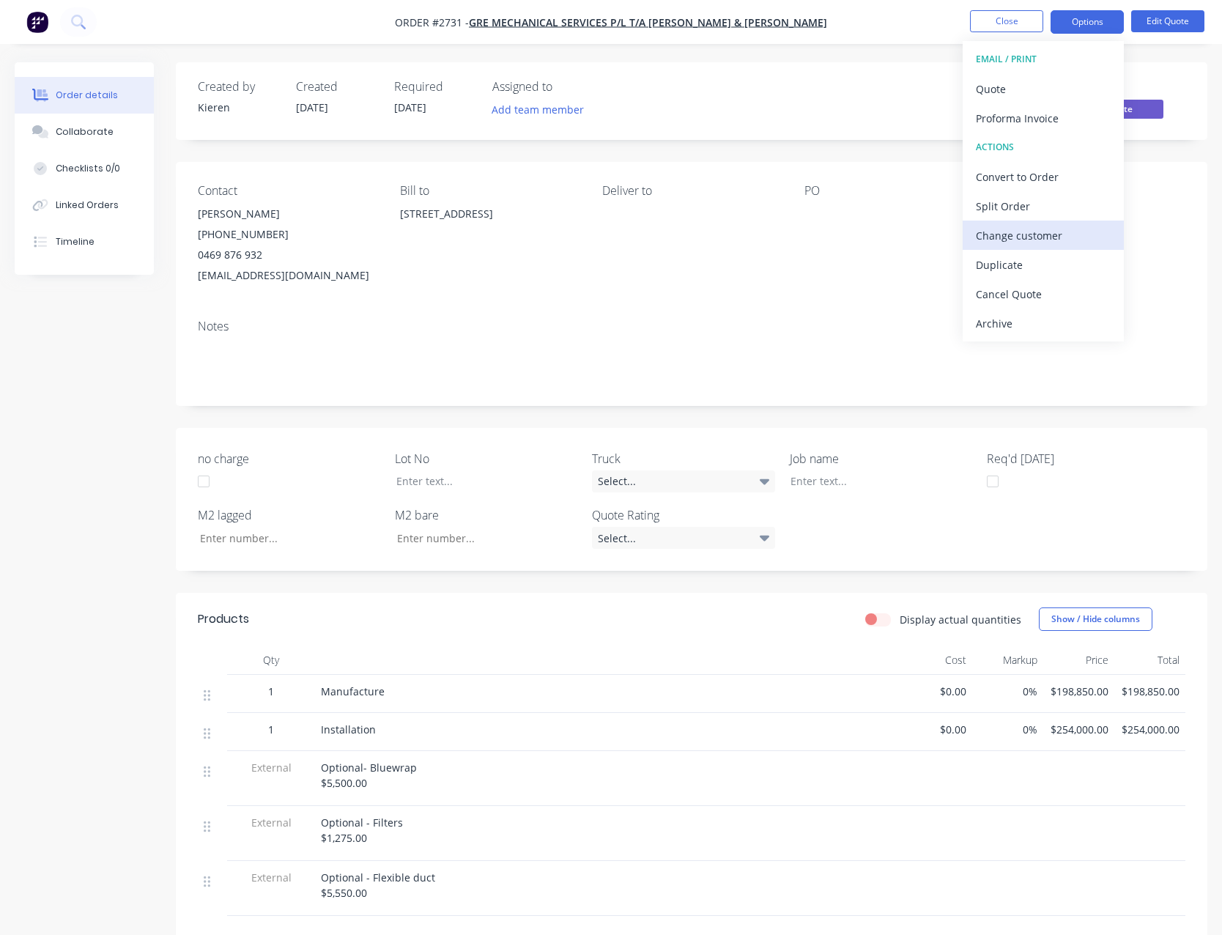
click at [1058, 227] on div "Change customer" at bounding box center [1043, 235] width 135 height 21
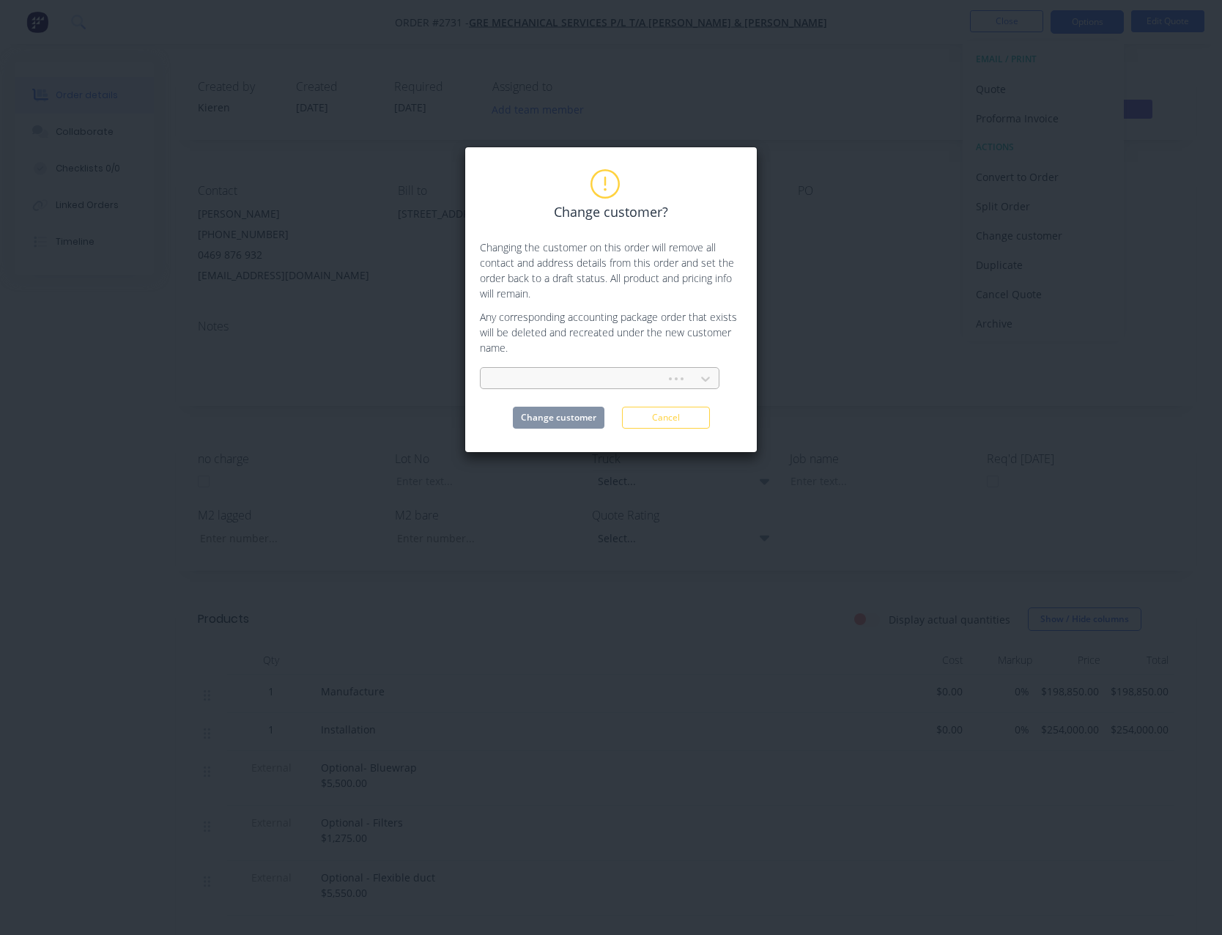
click at [510, 380] on div at bounding box center [575, 379] width 166 height 18
type input "VAE"
click at [527, 405] on div "Value Added Construction Pty Ltd" at bounding box center [599, 411] width 239 height 27
click at [583, 418] on button "Change customer" at bounding box center [559, 417] width 92 height 22
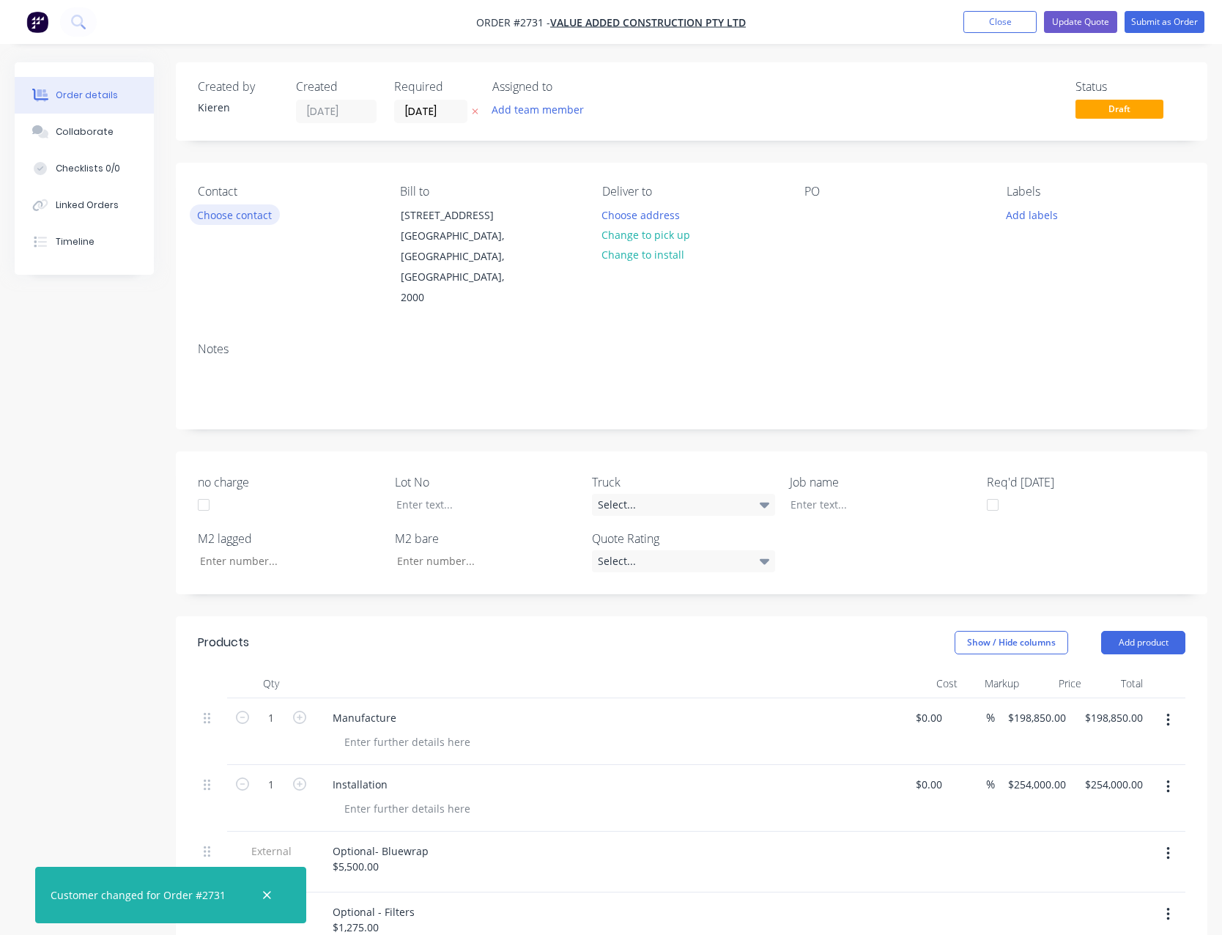
click at [231, 220] on button "Choose contact" at bounding box center [235, 214] width 90 height 20
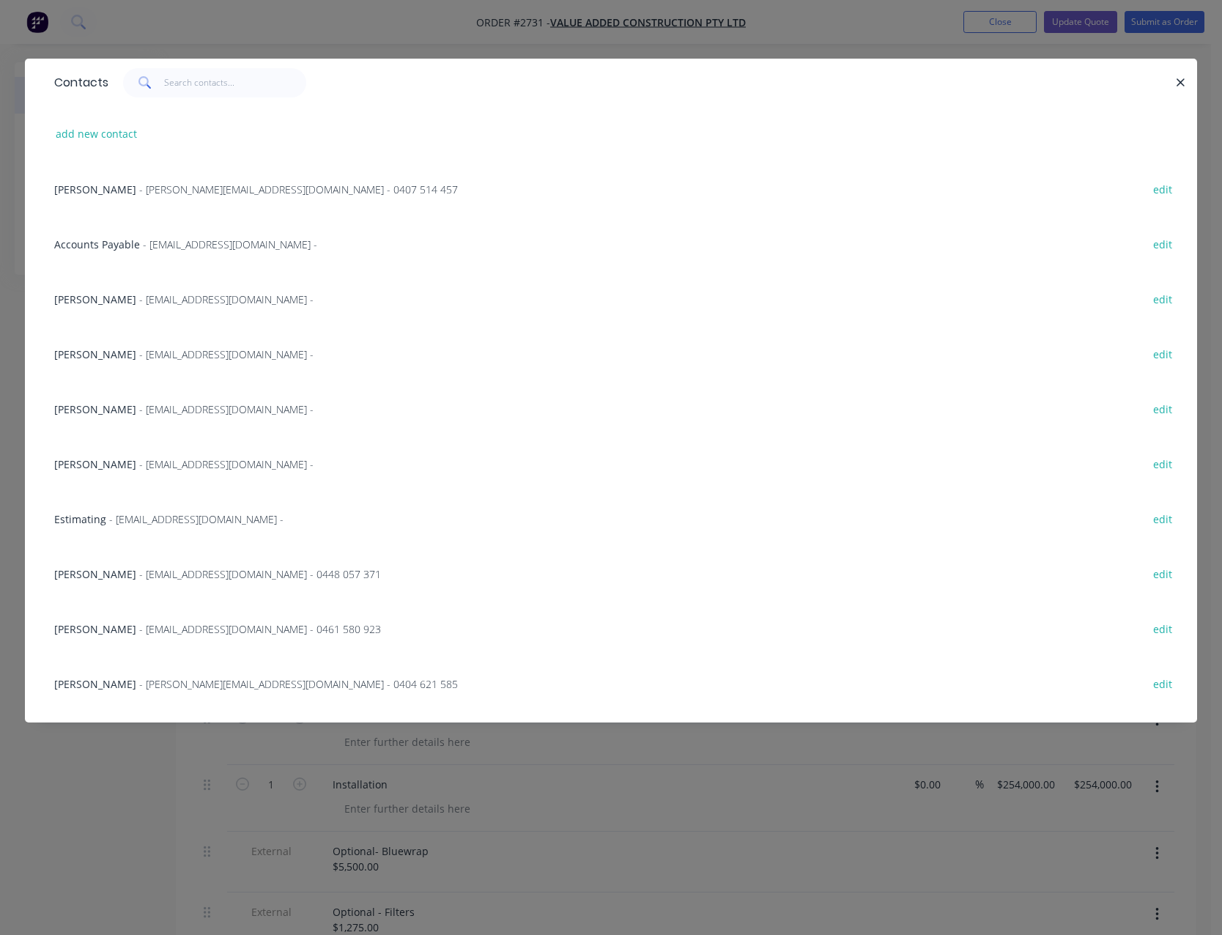
click at [139, 406] on span "- [EMAIL_ADDRESS][DOMAIN_NAME] -" at bounding box center [226, 409] width 174 height 14
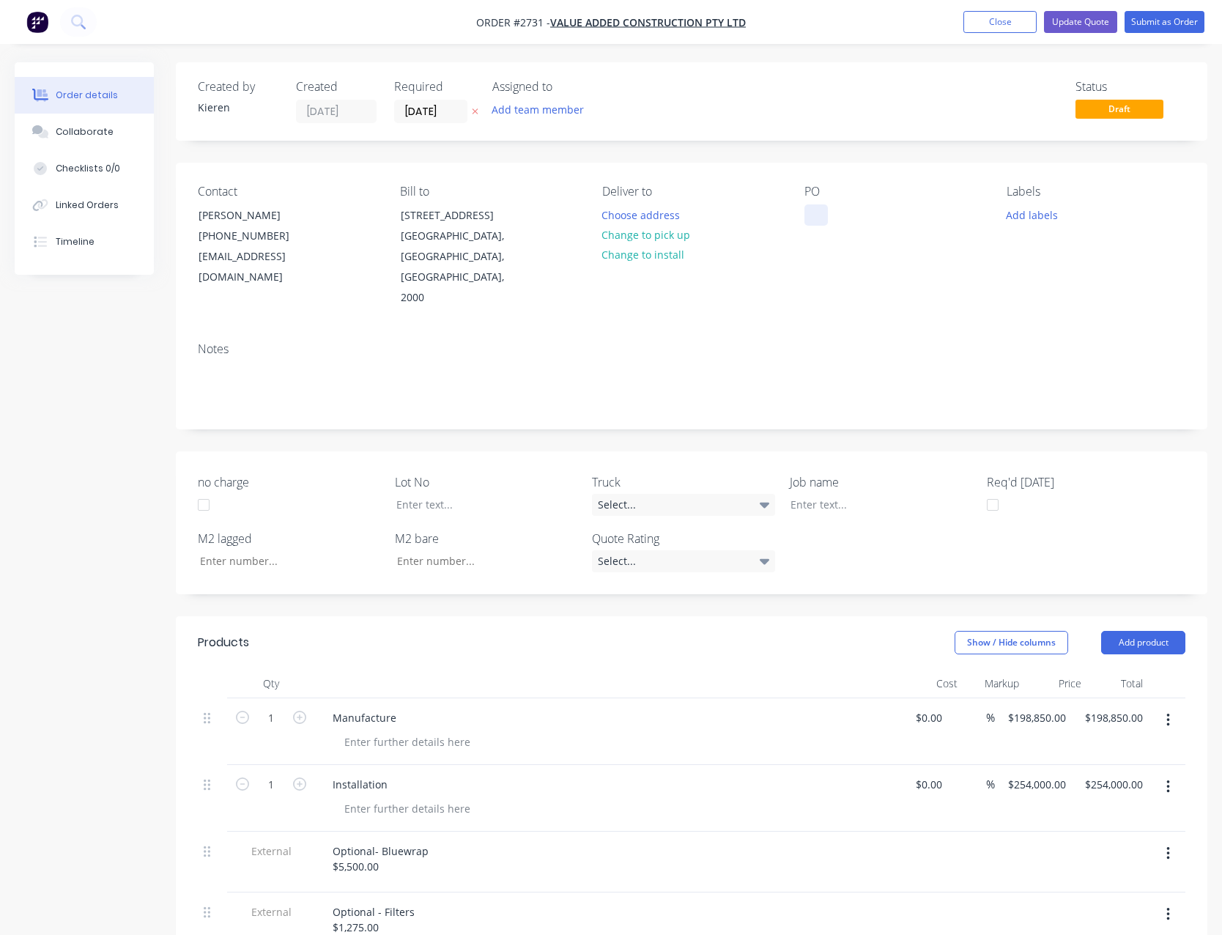
click at [814, 209] on div at bounding box center [815, 214] width 23 height 21
drag, startPoint x: 584, startPoint y: 311, endPoint x: 732, endPoint y: 283, distance: 150.5
click at [732, 283] on div "Deliver to Choose address Change to pick up Change to install" at bounding box center [691, 247] width 179 height 124
click at [1070, 27] on button "Update Quote" at bounding box center [1080, 22] width 73 height 22
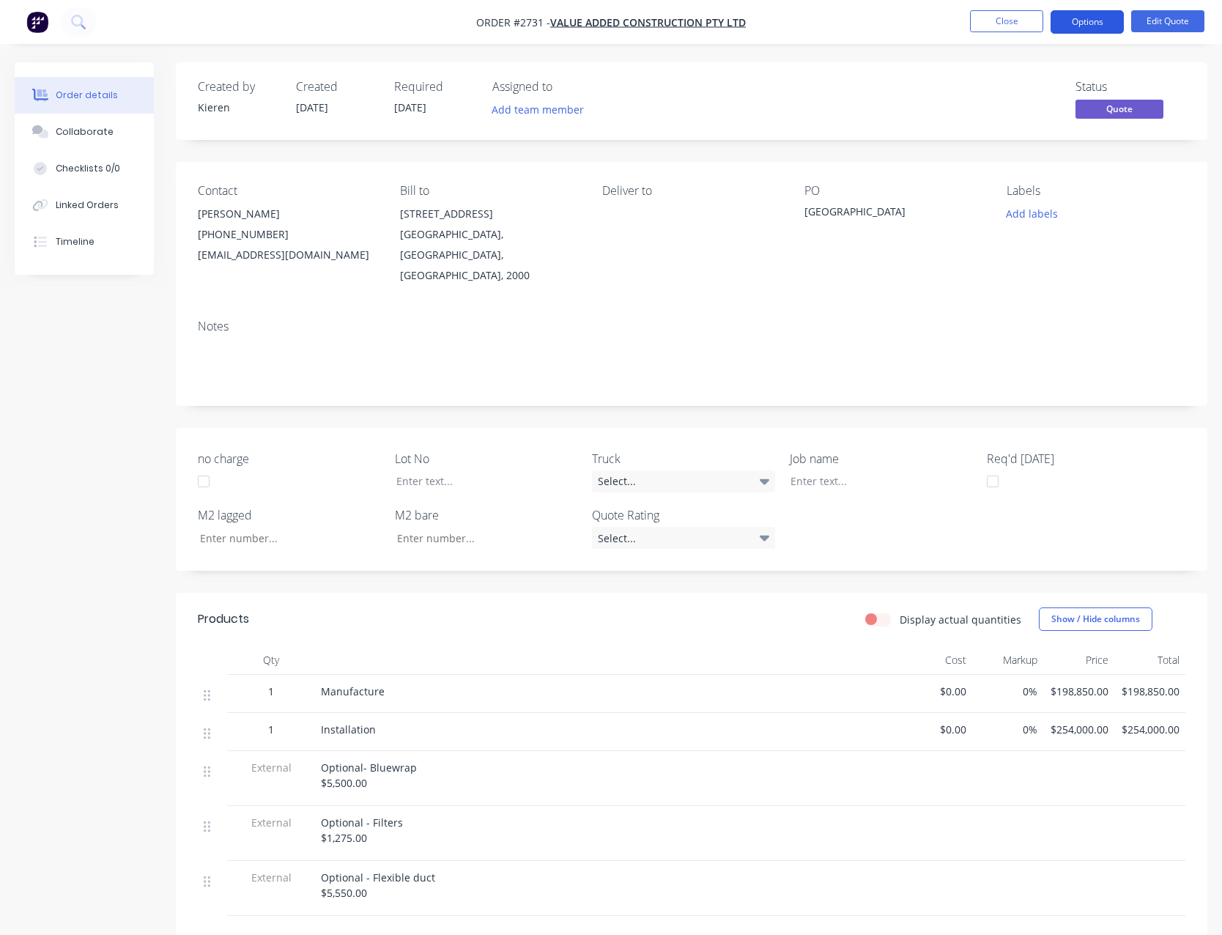
click at [1073, 29] on button "Options" at bounding box center [1086, 21] width 73 height 23
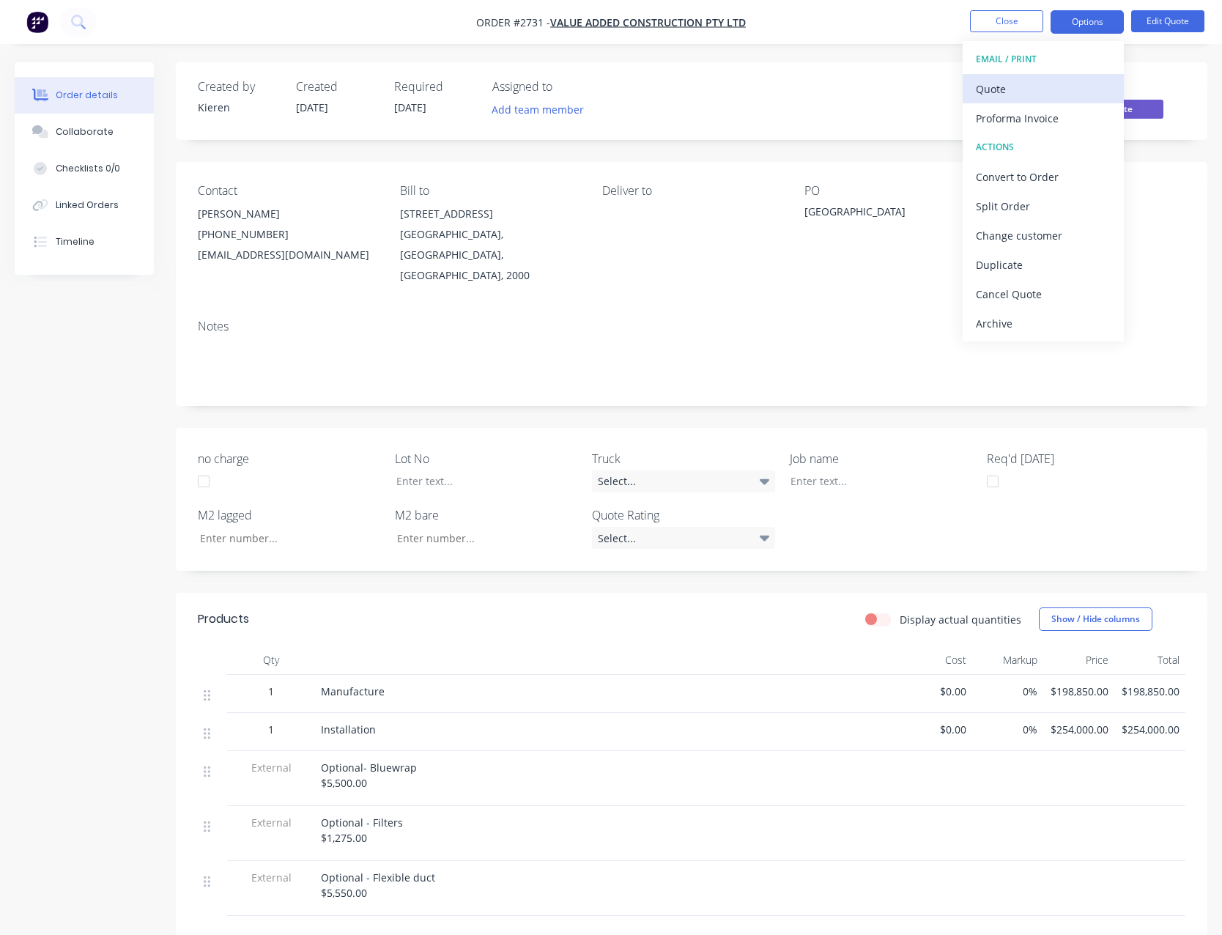
click at [1049, 78] on div "Quote" at bounding box center [1043, 88] width 135 height 21
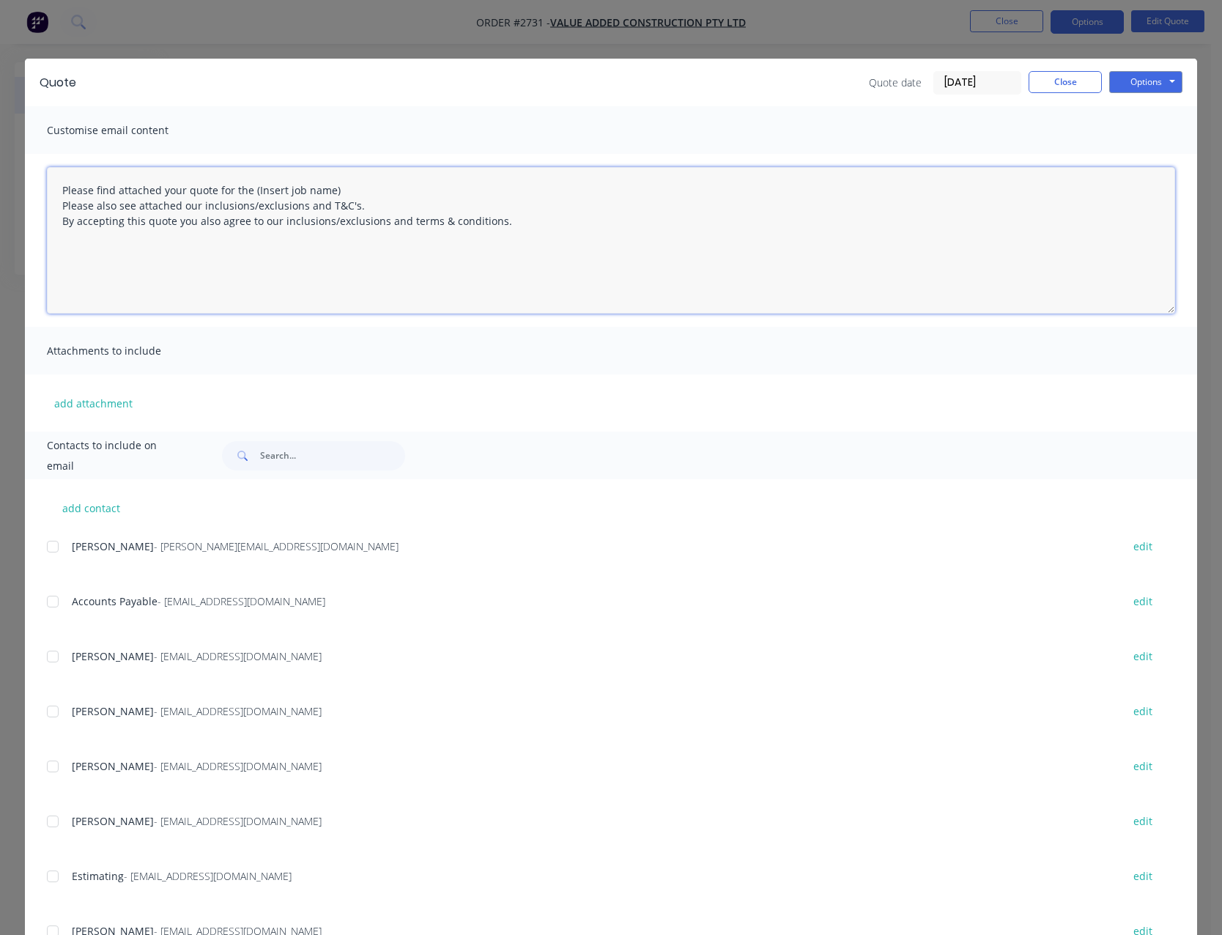
click at [376, 190] on textarea "Please find attached your quote for the (Insert job name) Please also see attac…" at bounding box center [611, 240] width 1128 height 146
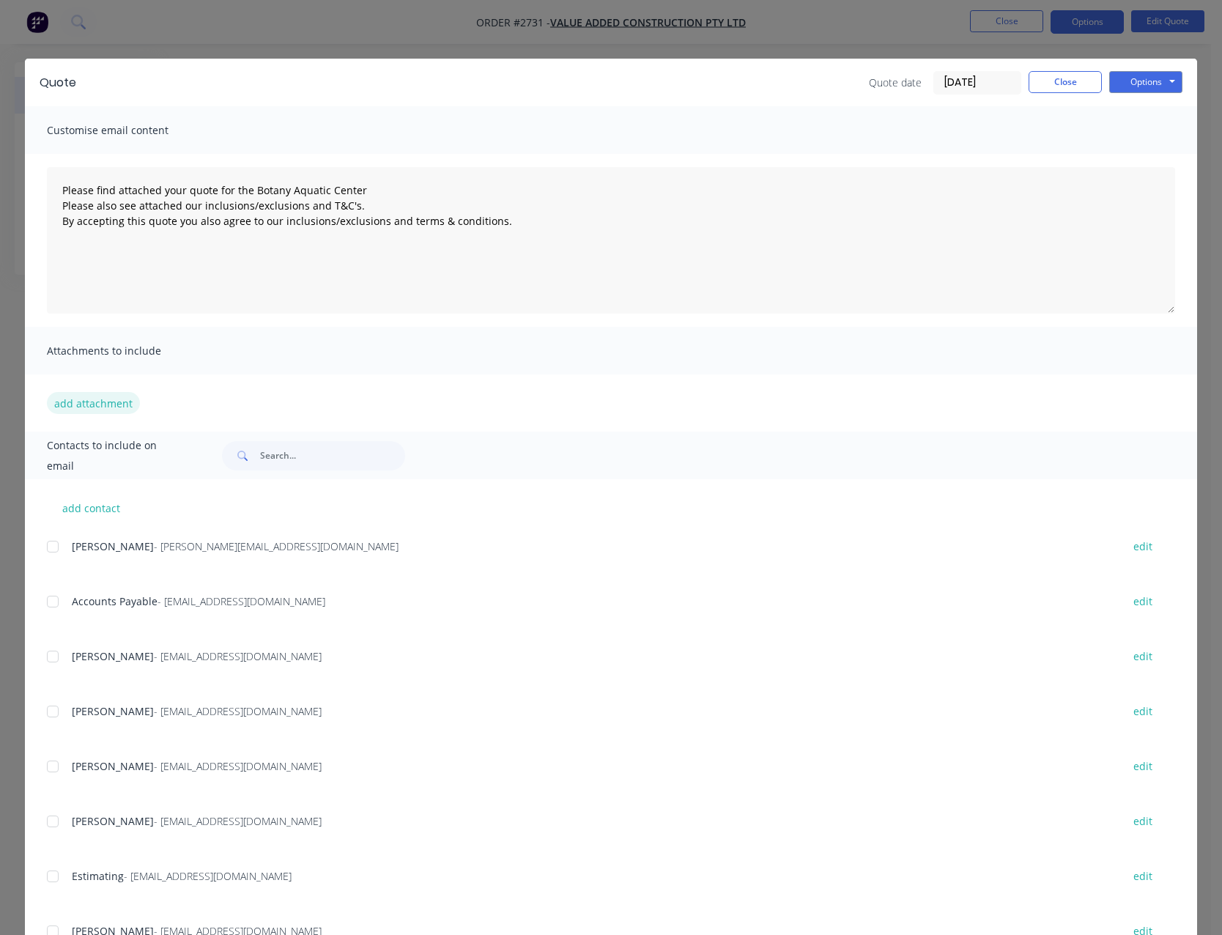
click at [71, 401] on button "add attachment" at bounding box center [93, 403] width 93 height 22
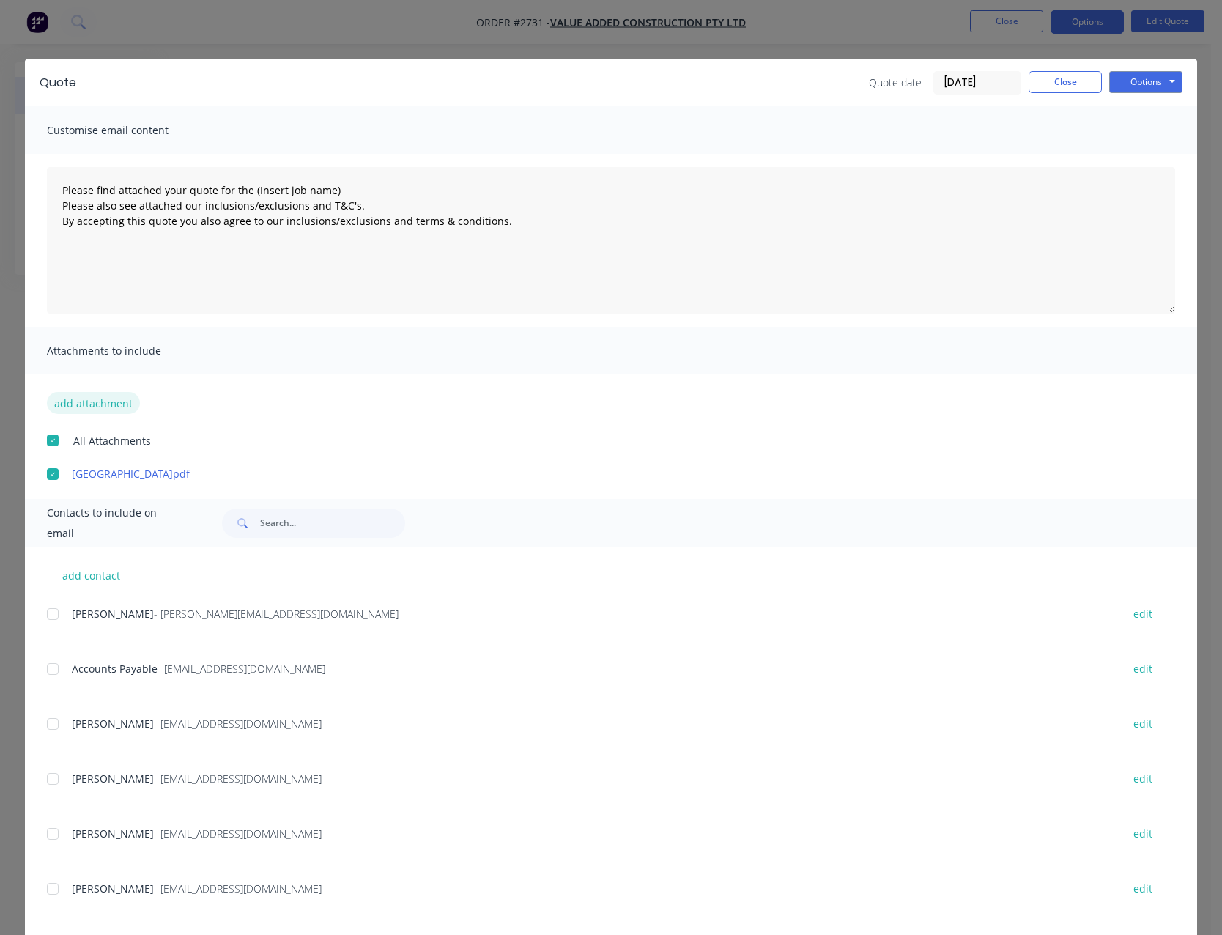
click at [108, 398] on button "add attachment" at bounding box center [93, 403] width 93 height 22
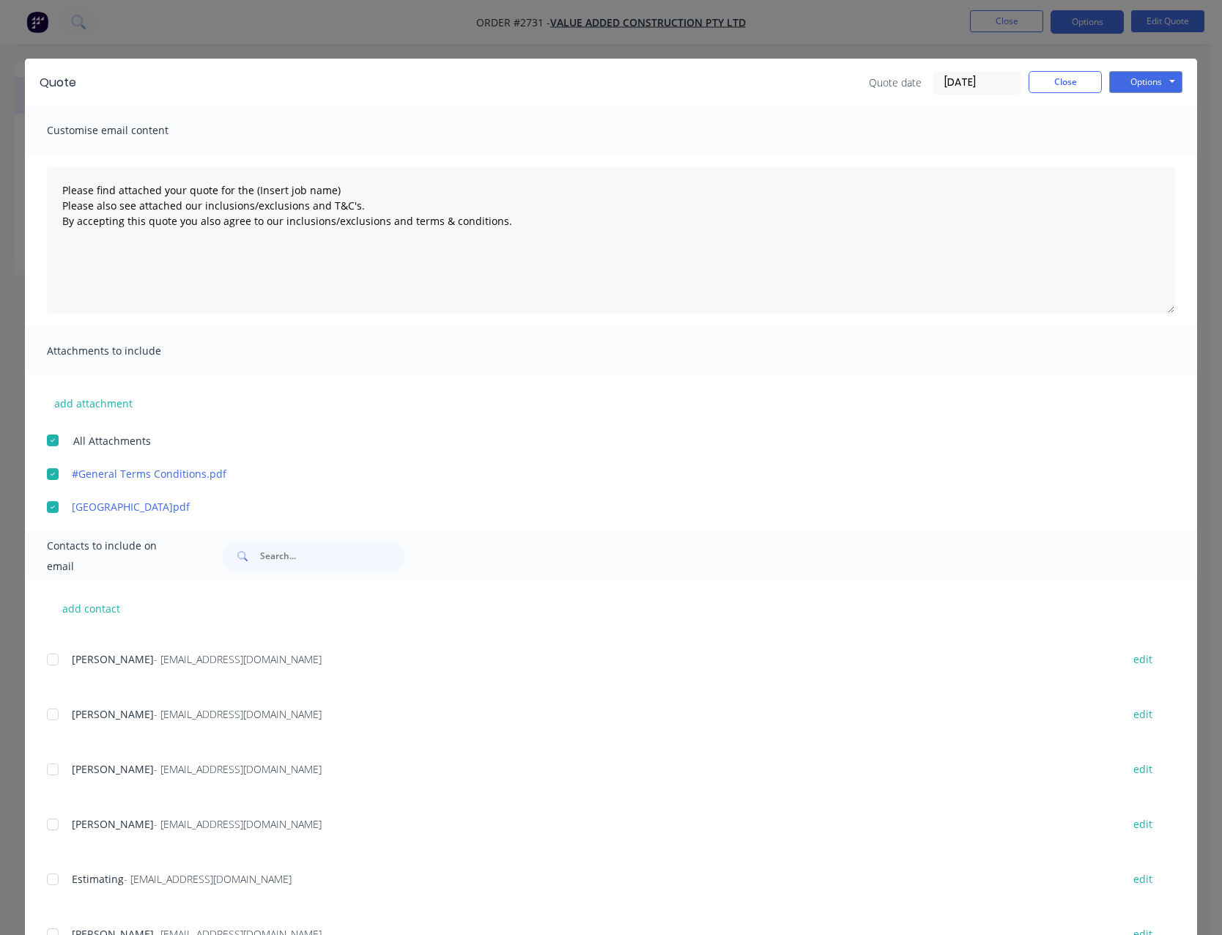
scroll to position [73, 0]
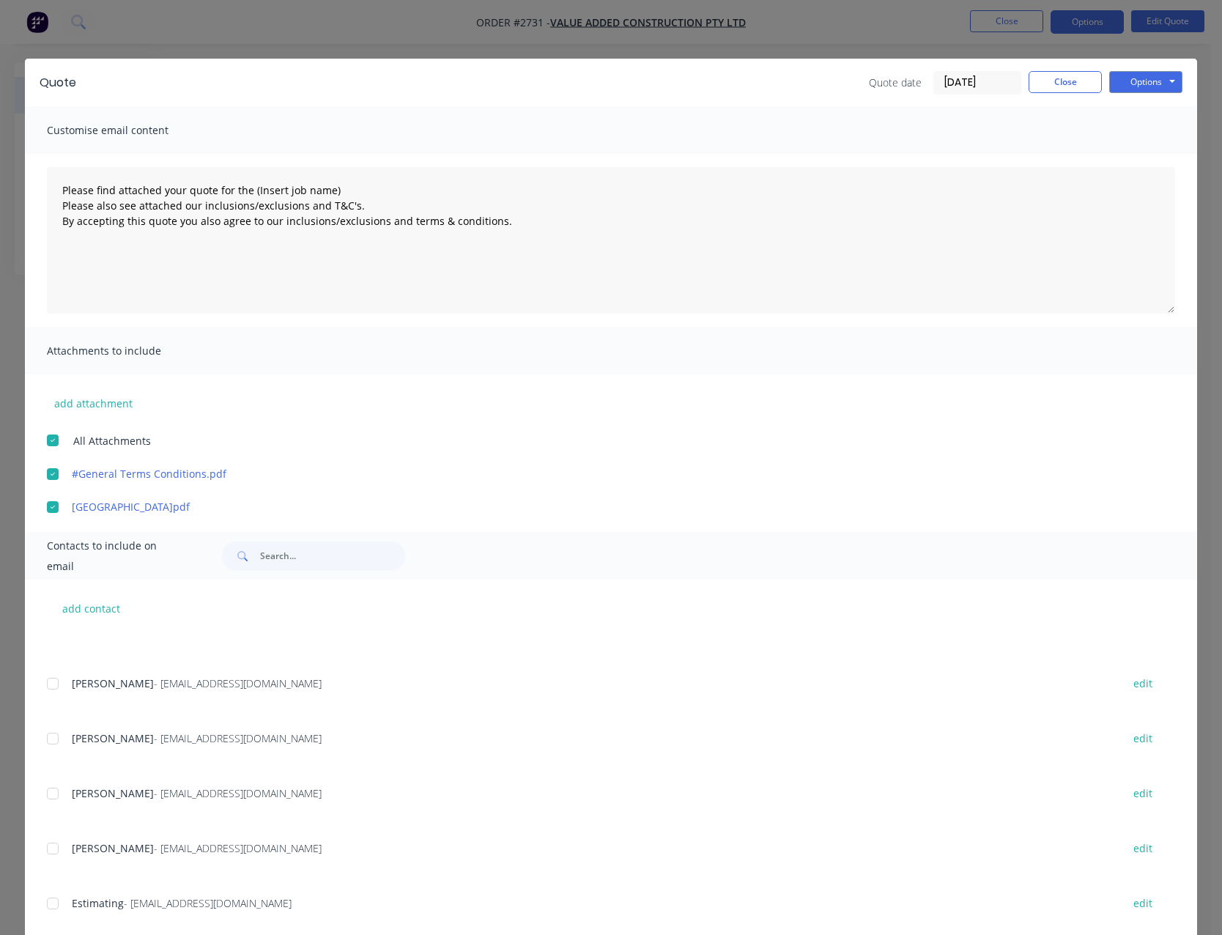
drag, startPoint x: 48, startPoint y: 797, endPoint x: 105, endPoint y: 803, distance: 56.8
click at [48, 798] on div at bounding box center [52, 793] width 29 height 29
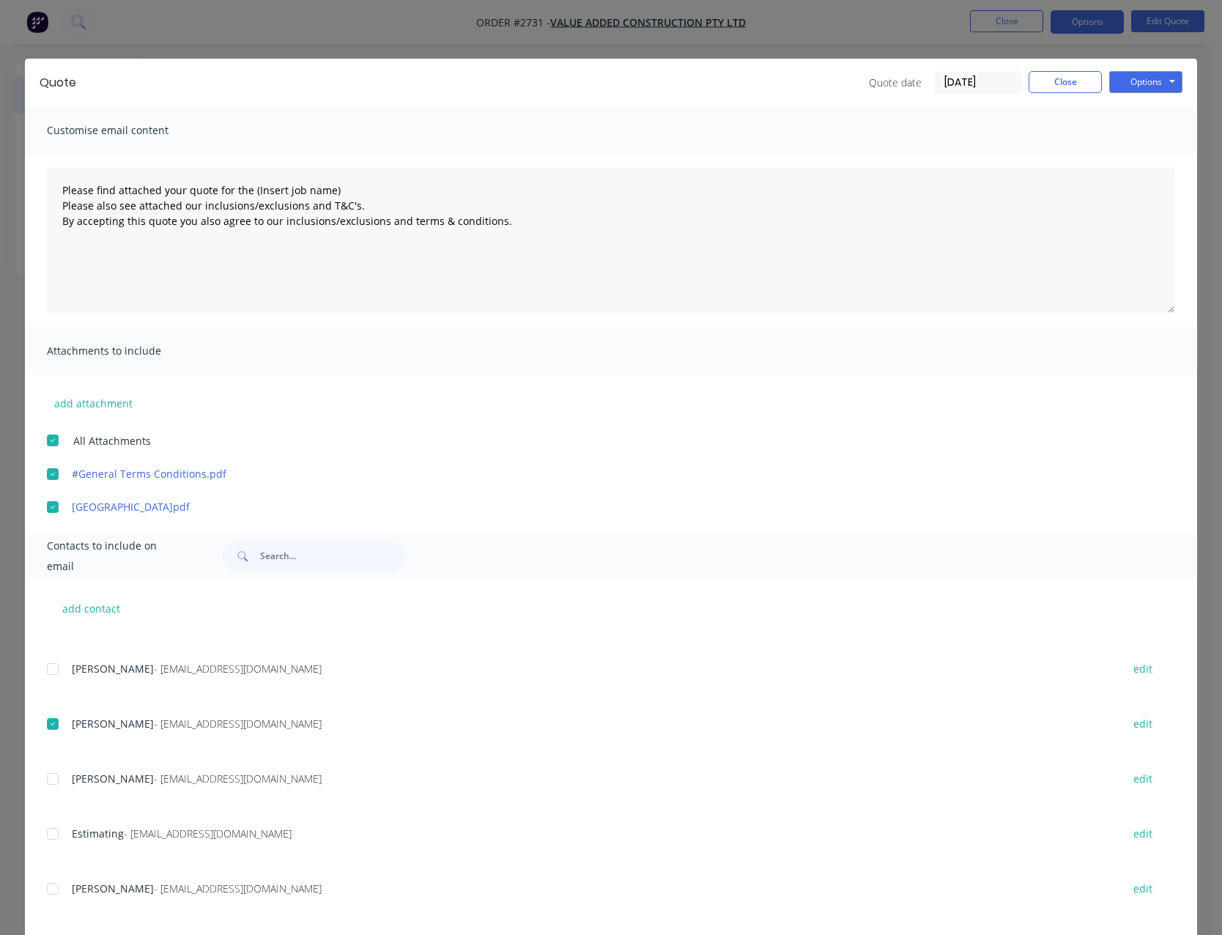
scroll to position [146, 0]
click at [51, 831] on div at bounding box center [52, 829] width 29 height 29
click at [1128, 82] on button "Options" at bounding box center [1145, 82] width 73 height 22
click at [1118, 150] on button "Email" at bounding box center [1156, 156] width 94 height 24
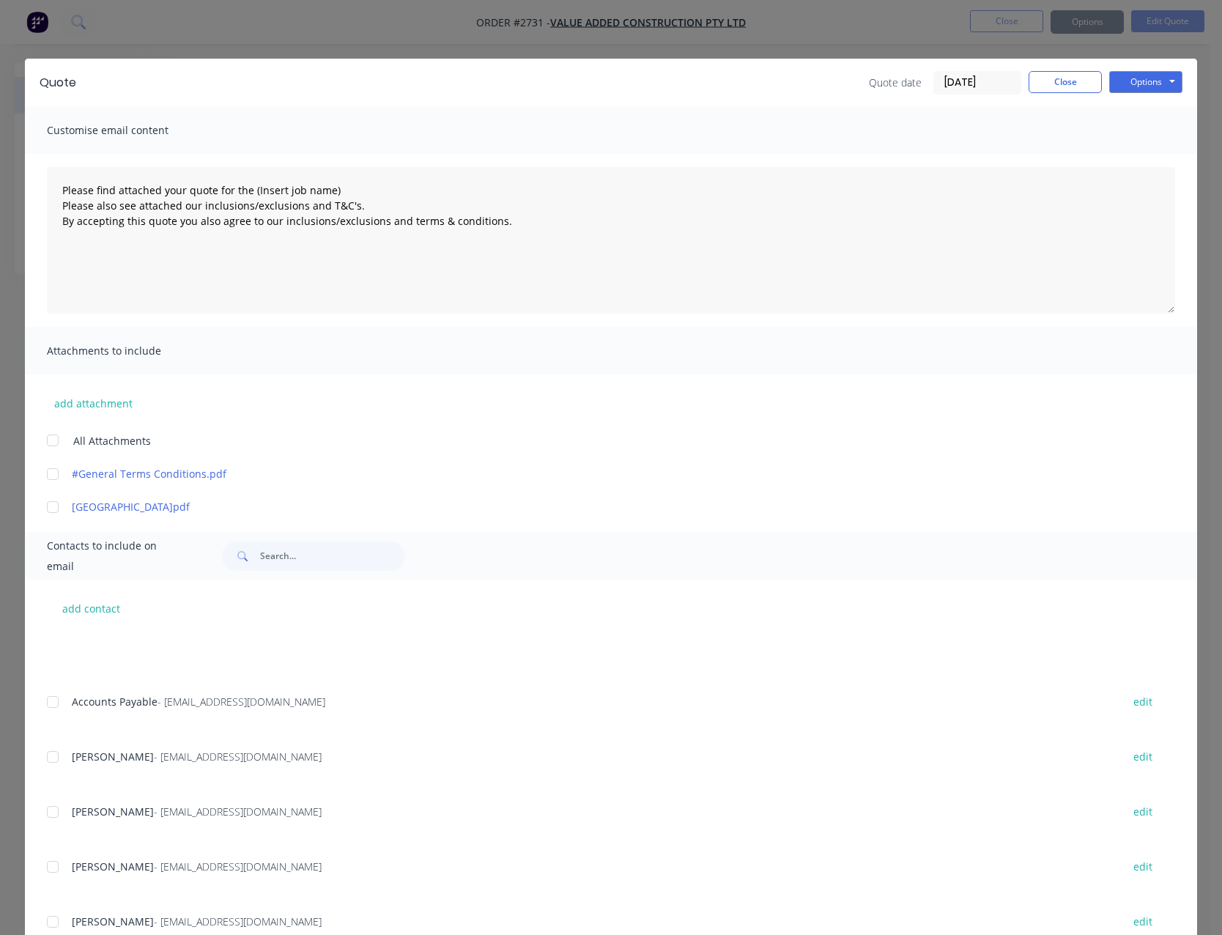
type textarea "Please find attached your quote for the (Insert job name) Please also see attac…"
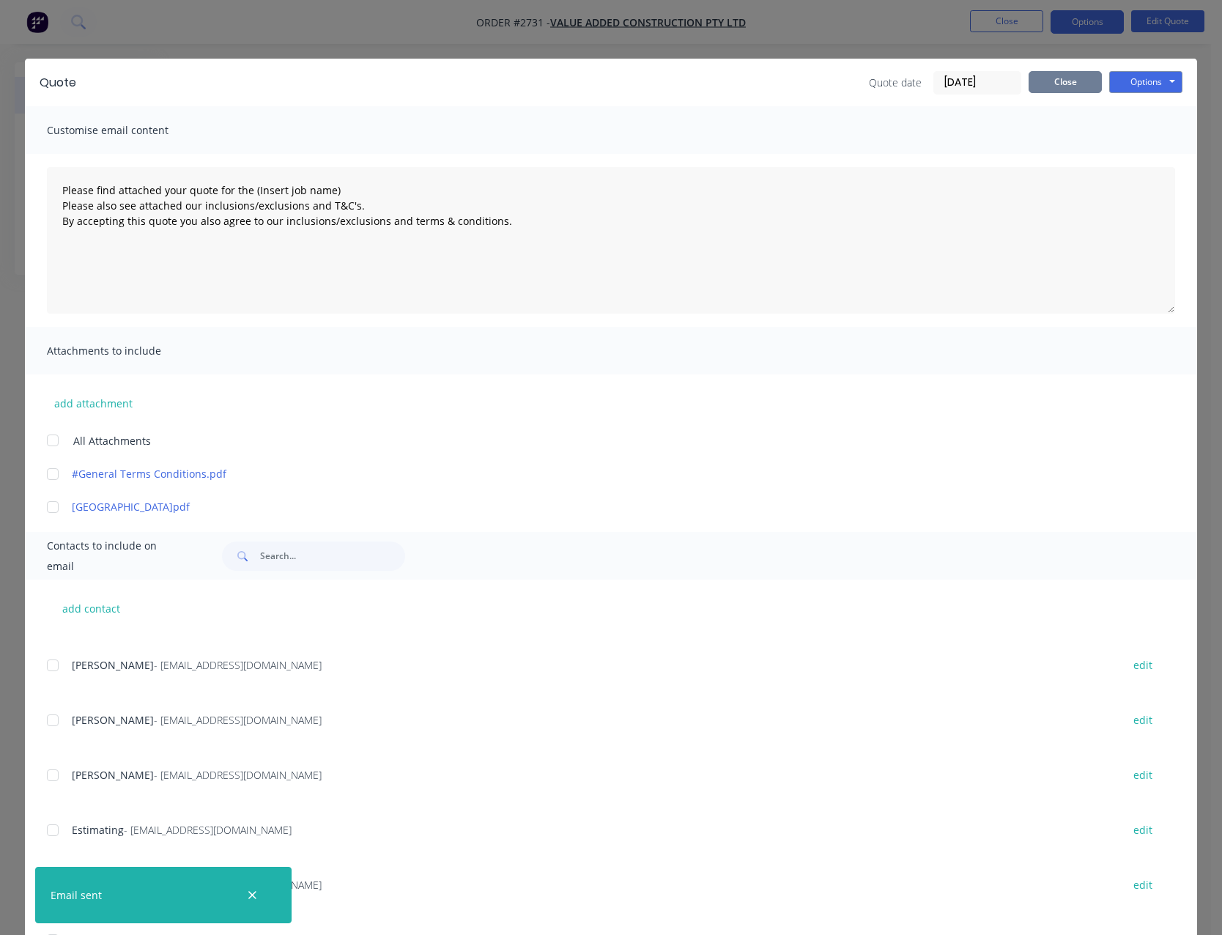
click at [1055, 78] on button "Close" at bounding box center [1064, 82] width 73 height 22
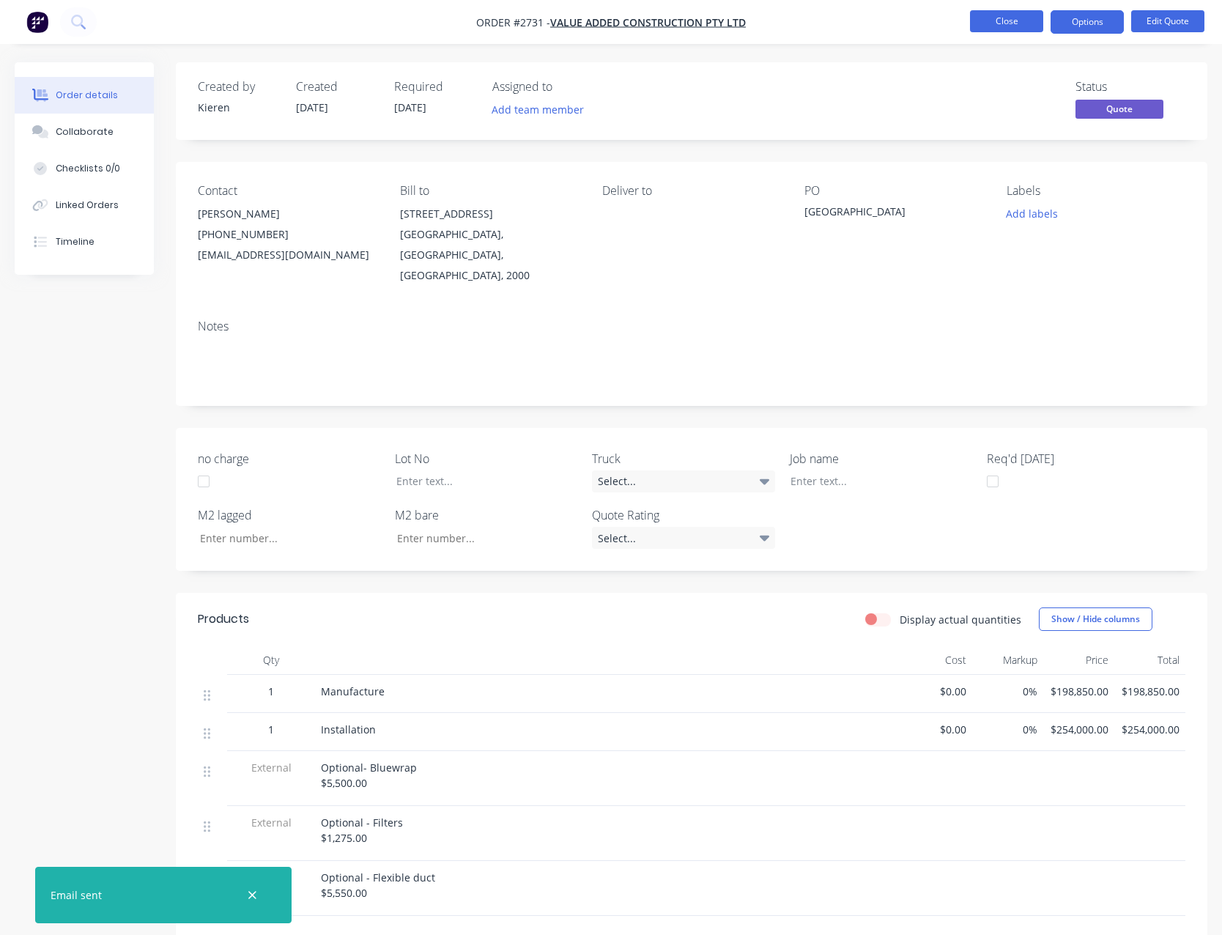
click at [1016, 18] on button "Close" at bounding box center [1006, 21] width 73 height 22
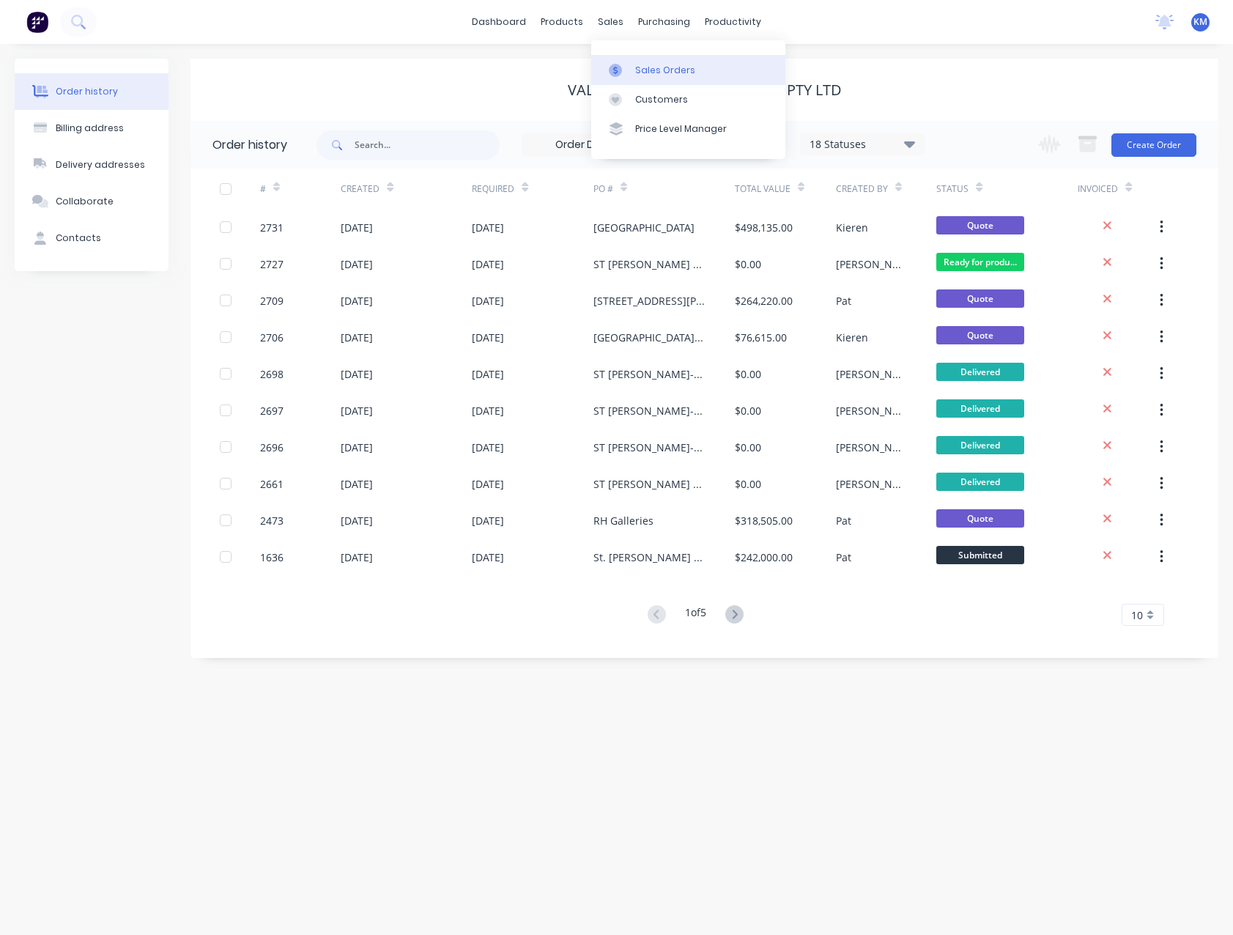
click at [645, 68] on div "Sales Orders" at bounding box center [665, 70] width 60 height 13
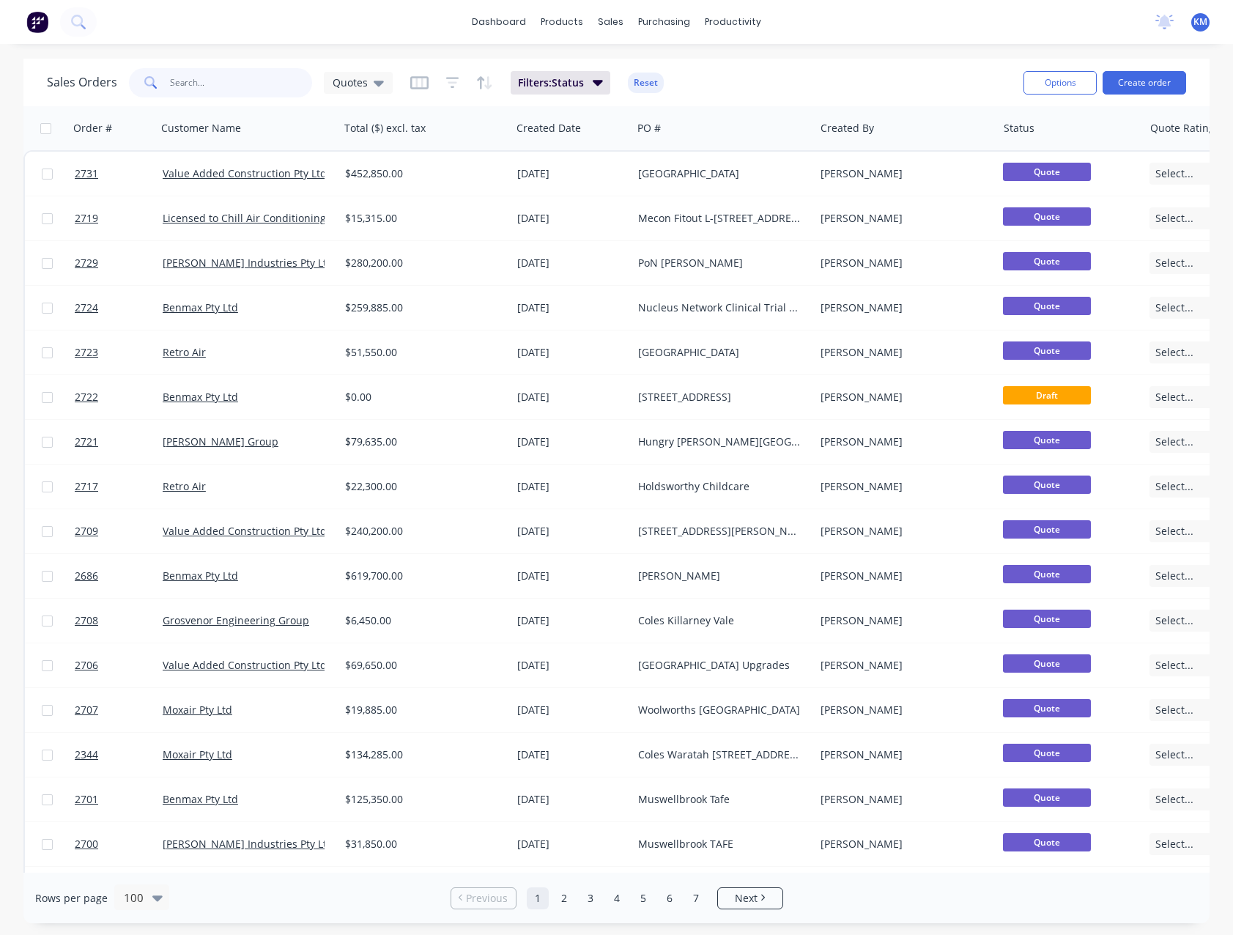
click at [205, 89] on input "text" at bounding box center [241, 82] width 143 height 29
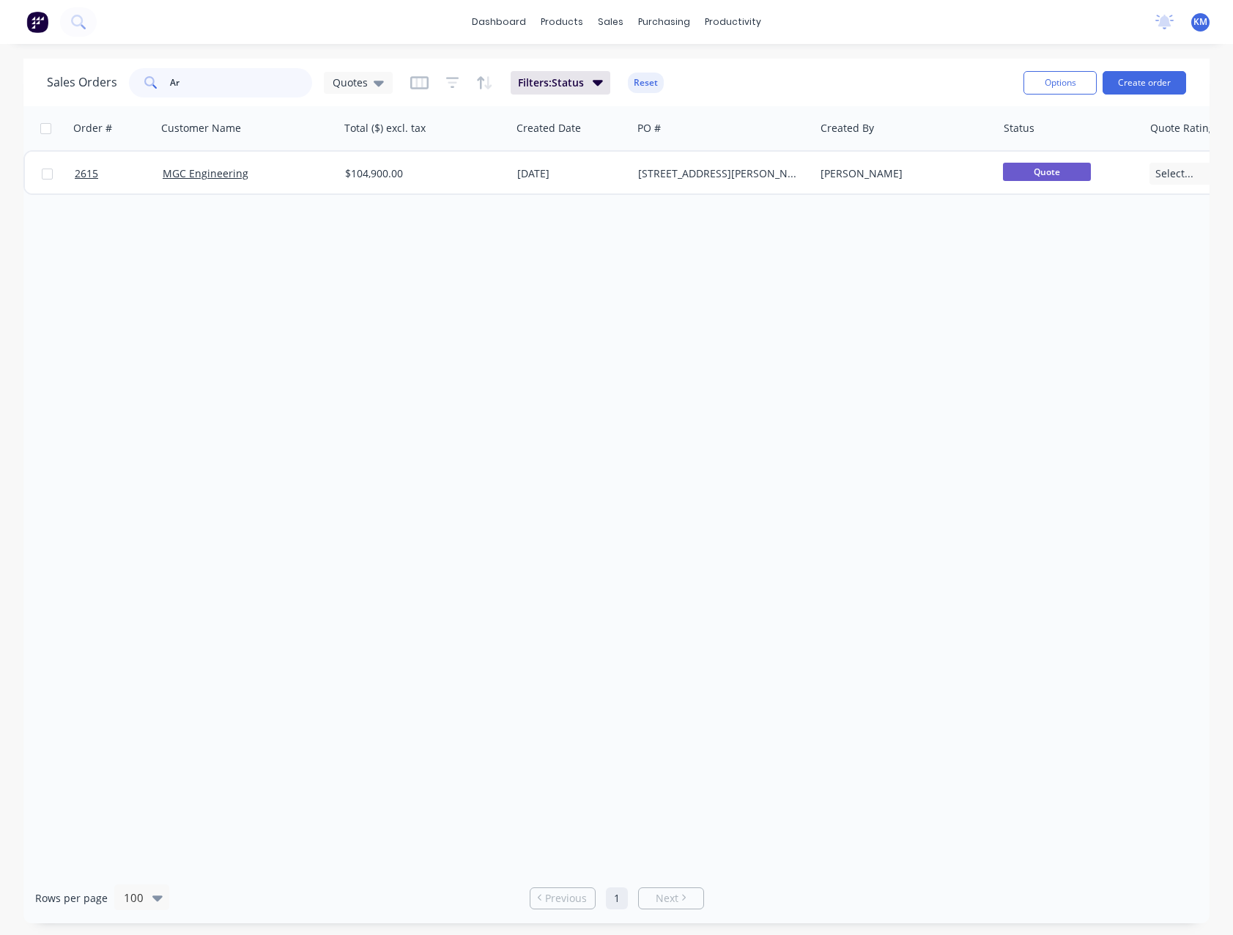
type input "A"
